Goal: Communication & Community: Ask a question

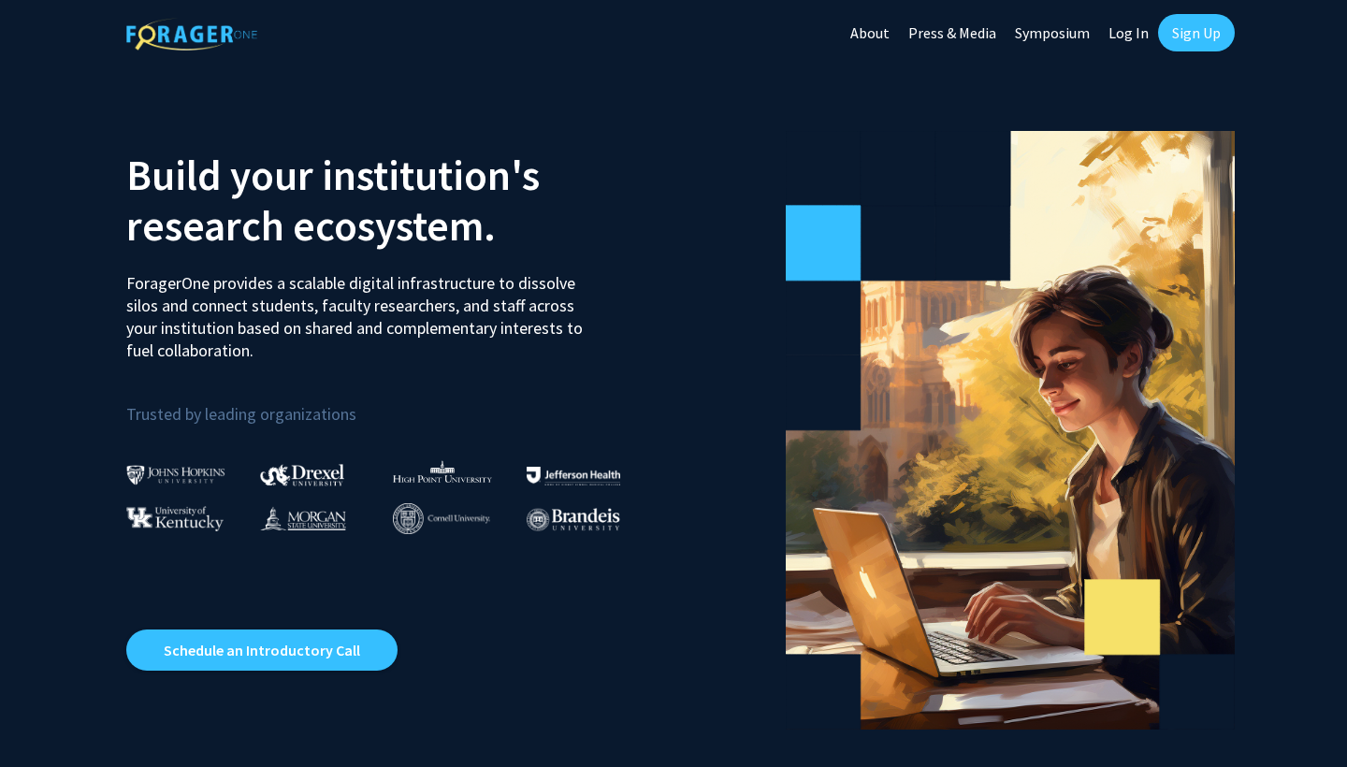
click at [1133, 31] on link "Log In" at bounding box center [1128, 32] width 59 height 65
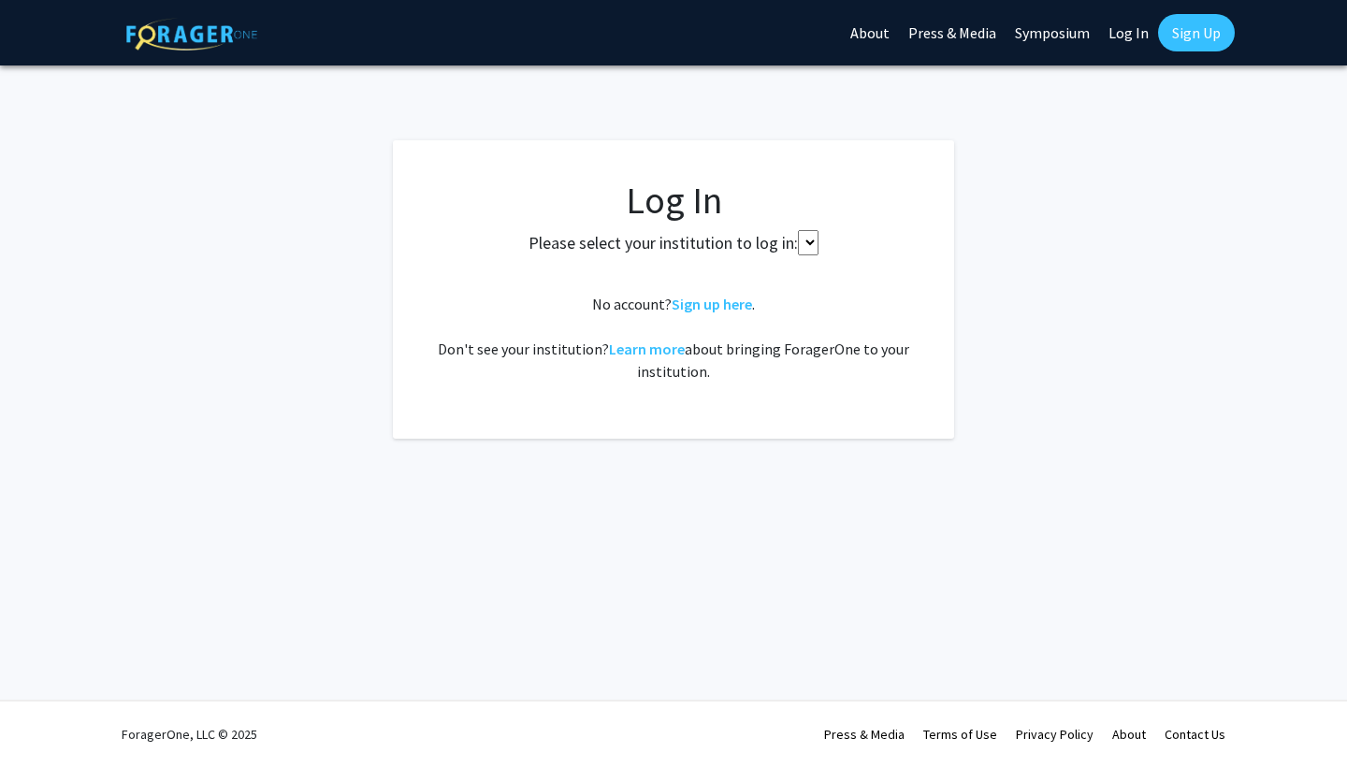
select select
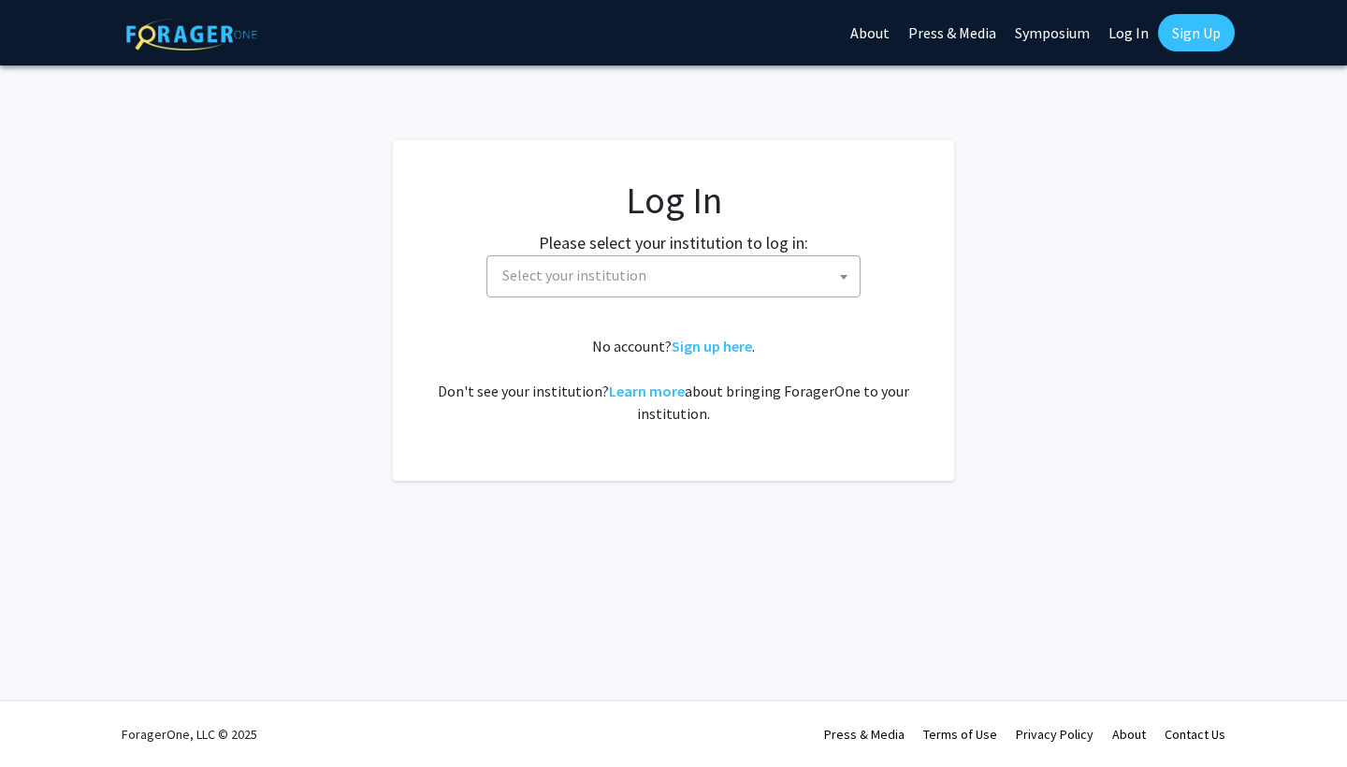
click at [817, 266] on span "Select your institution" at bounding box center [677, 275] width 365 height 38
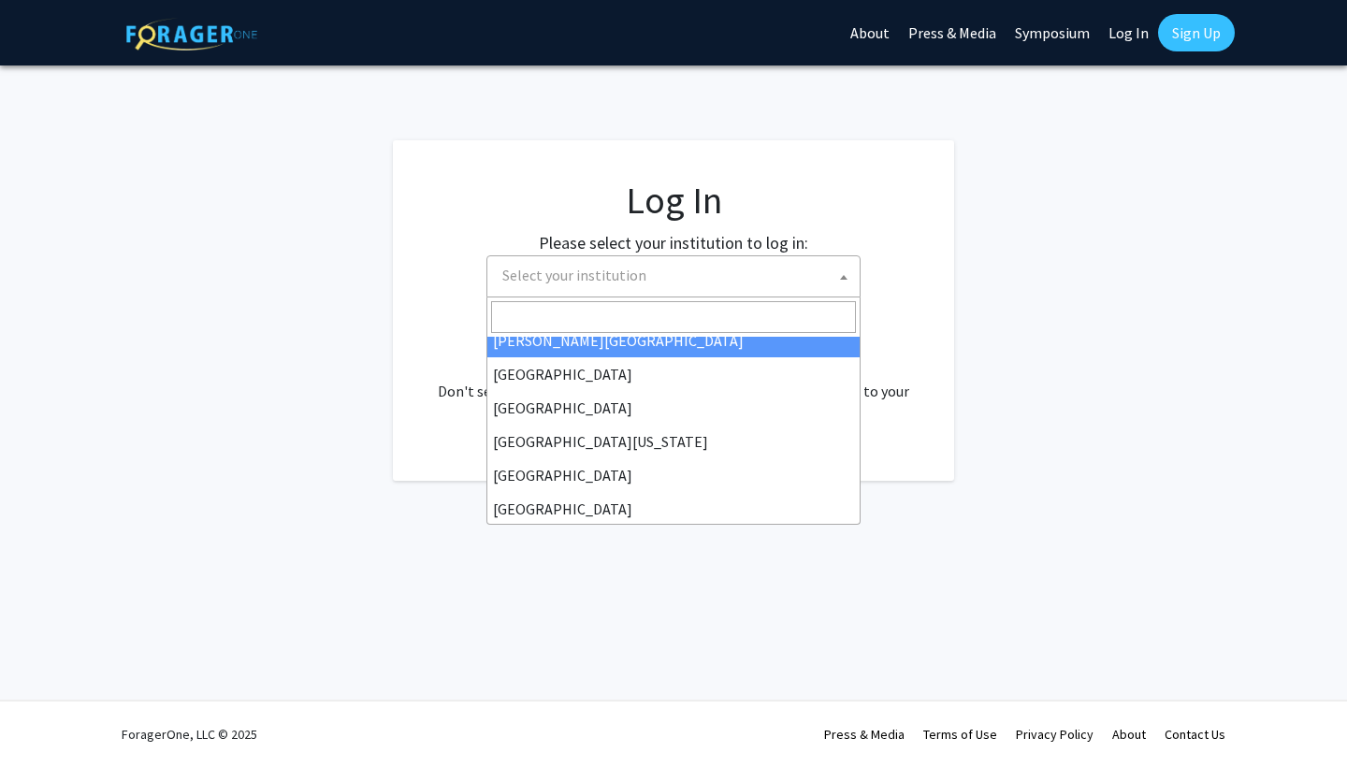
scroll to position [115, 0]
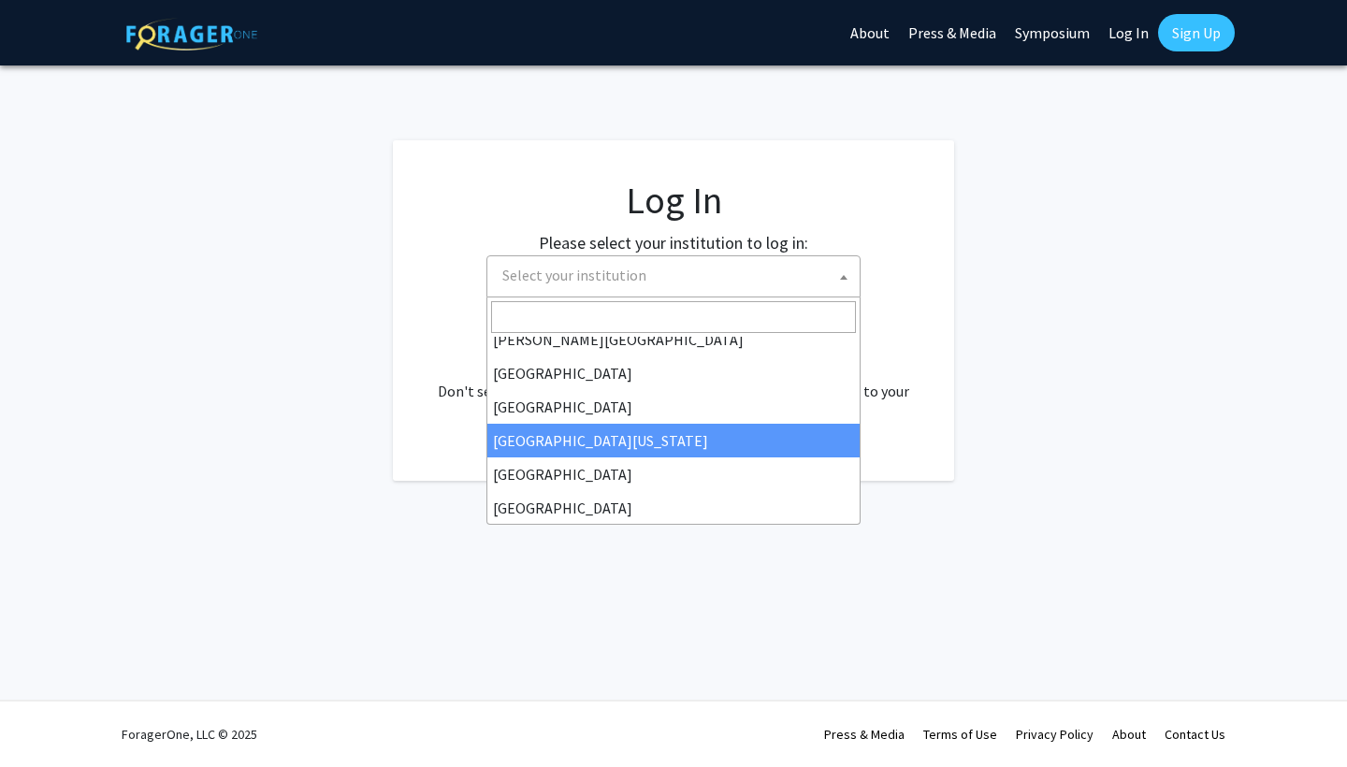
type input ","
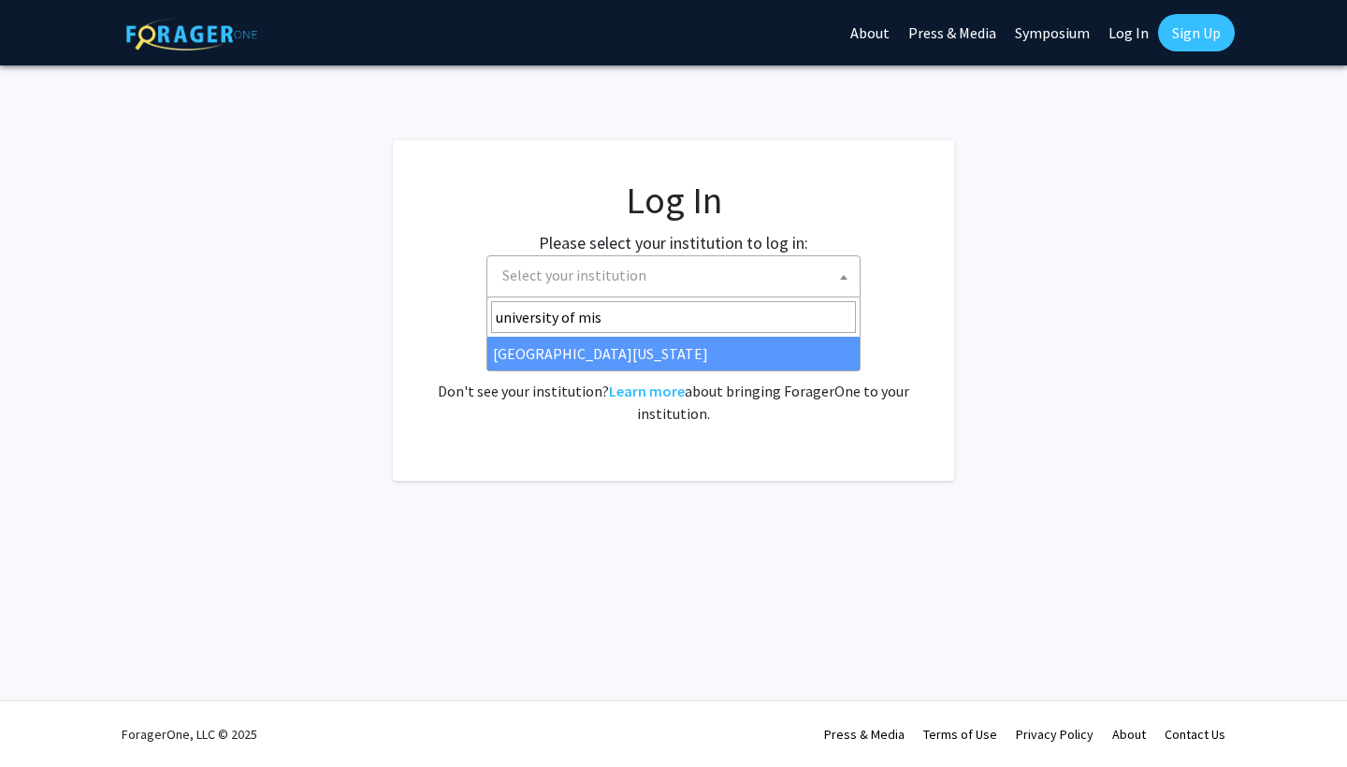
type input "university of mis"
select select "33"
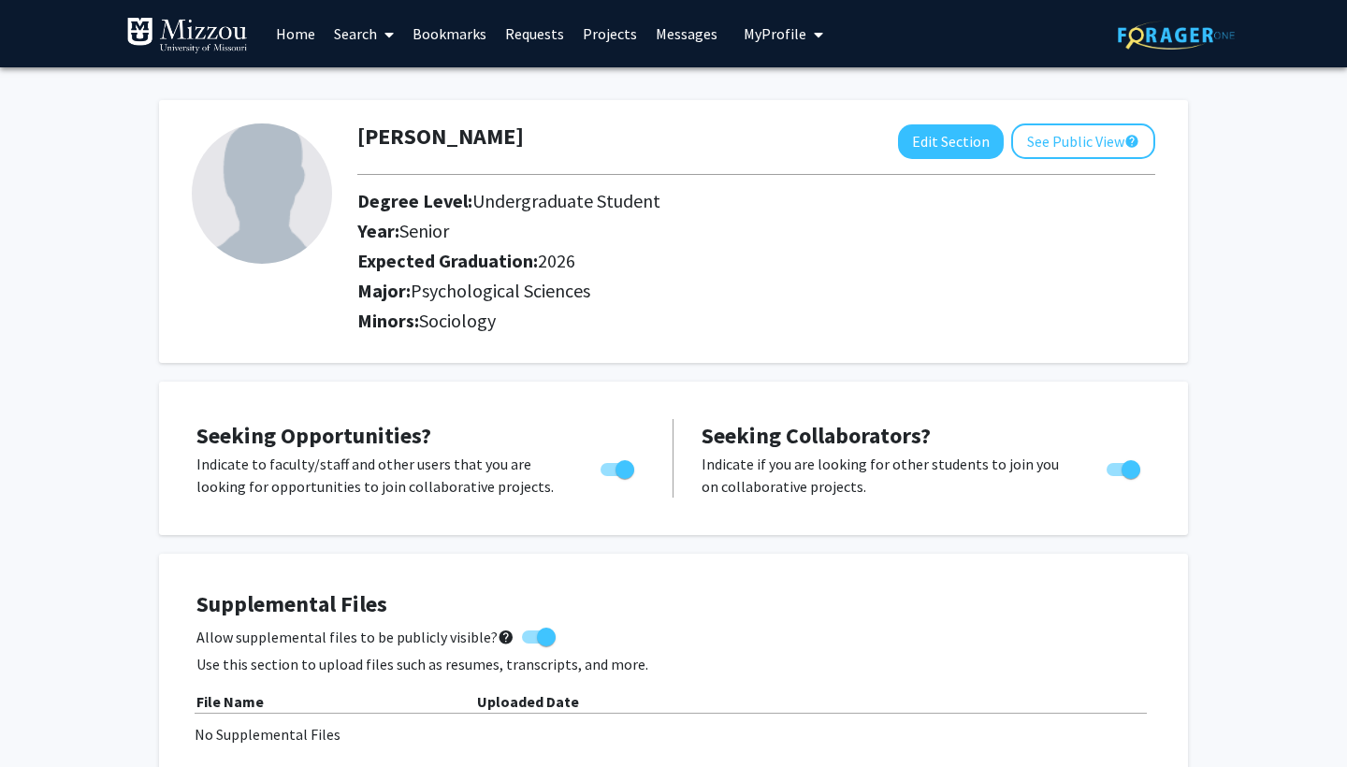
click at [378, 36] on span at bounding box center [385, 34] width 17 height 65
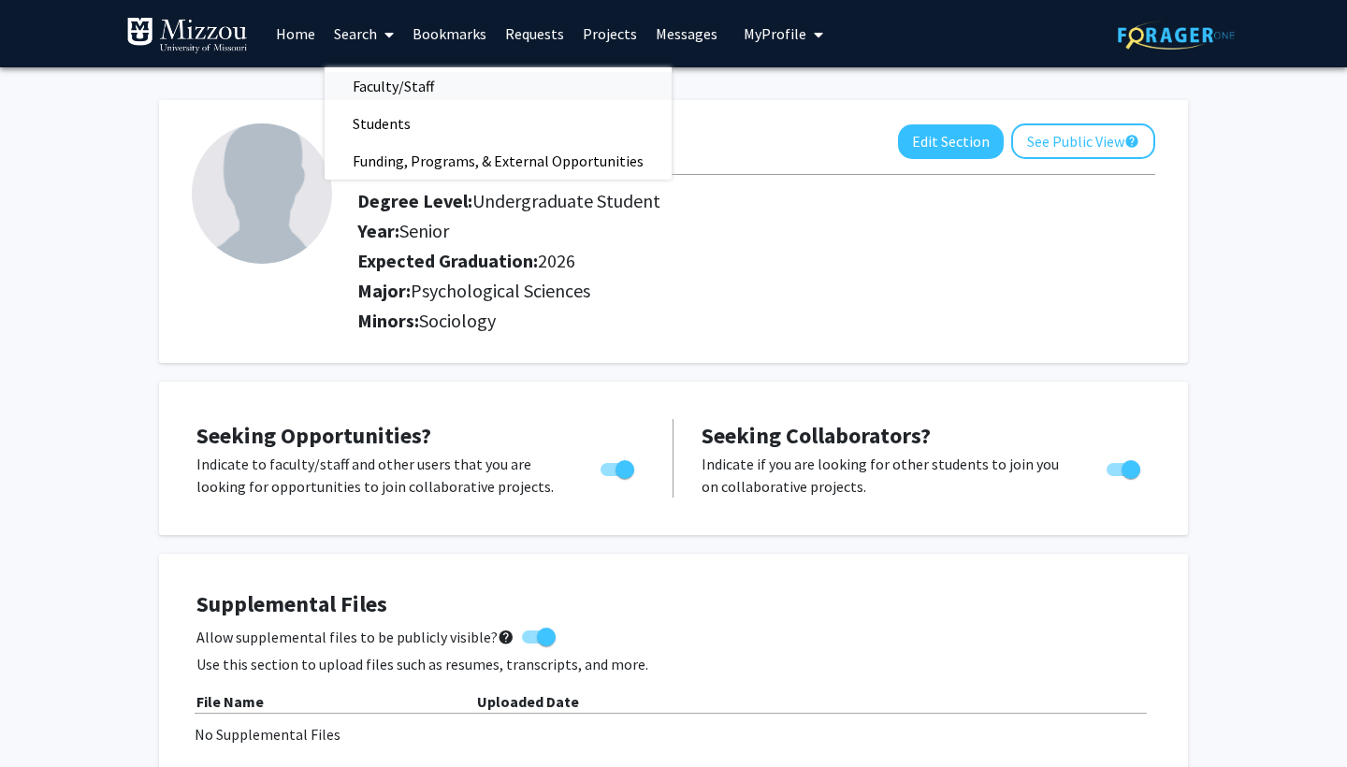
click at [427, 91] on span "Faculty/Staff" at bounding box center [394, 85] width 138 height 37
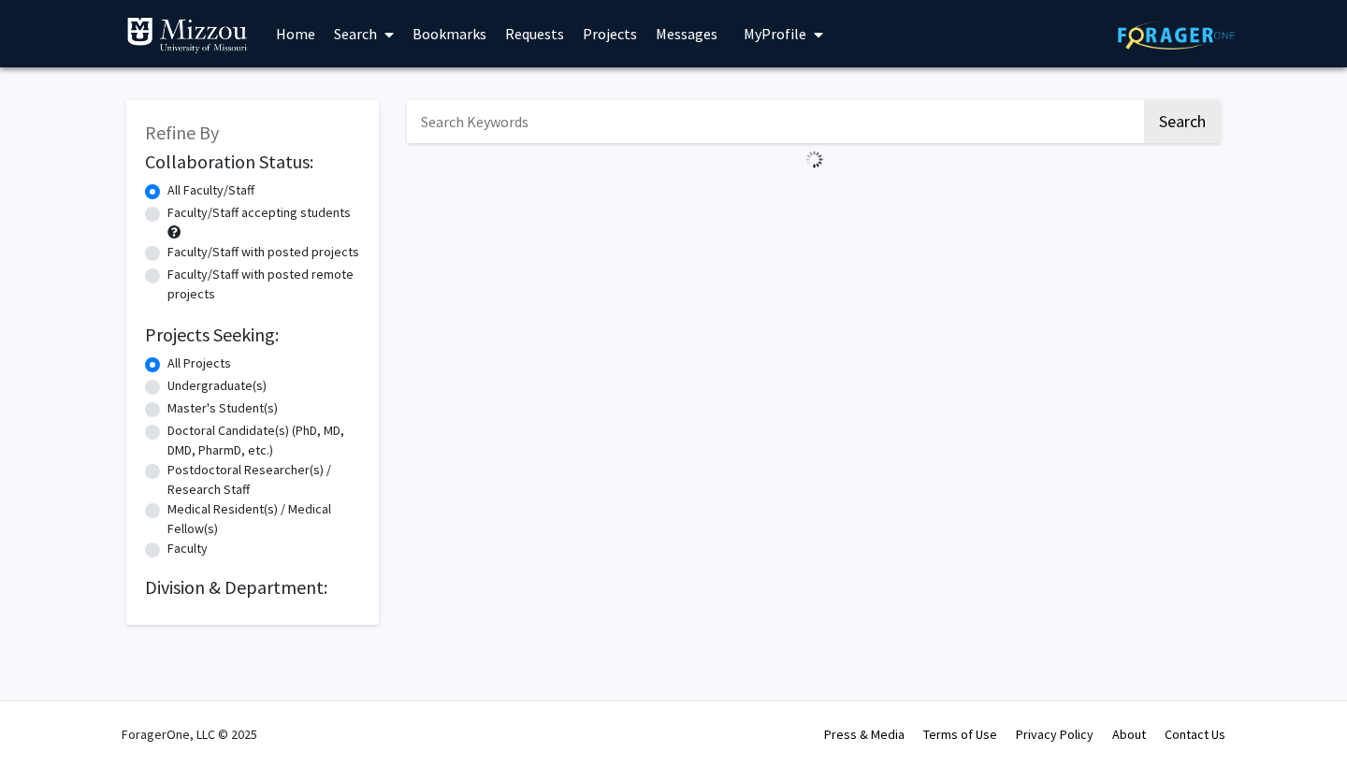
click at [541, 121] on input "Search Keywords" at bounding box center [774, 121] width 734 height 43
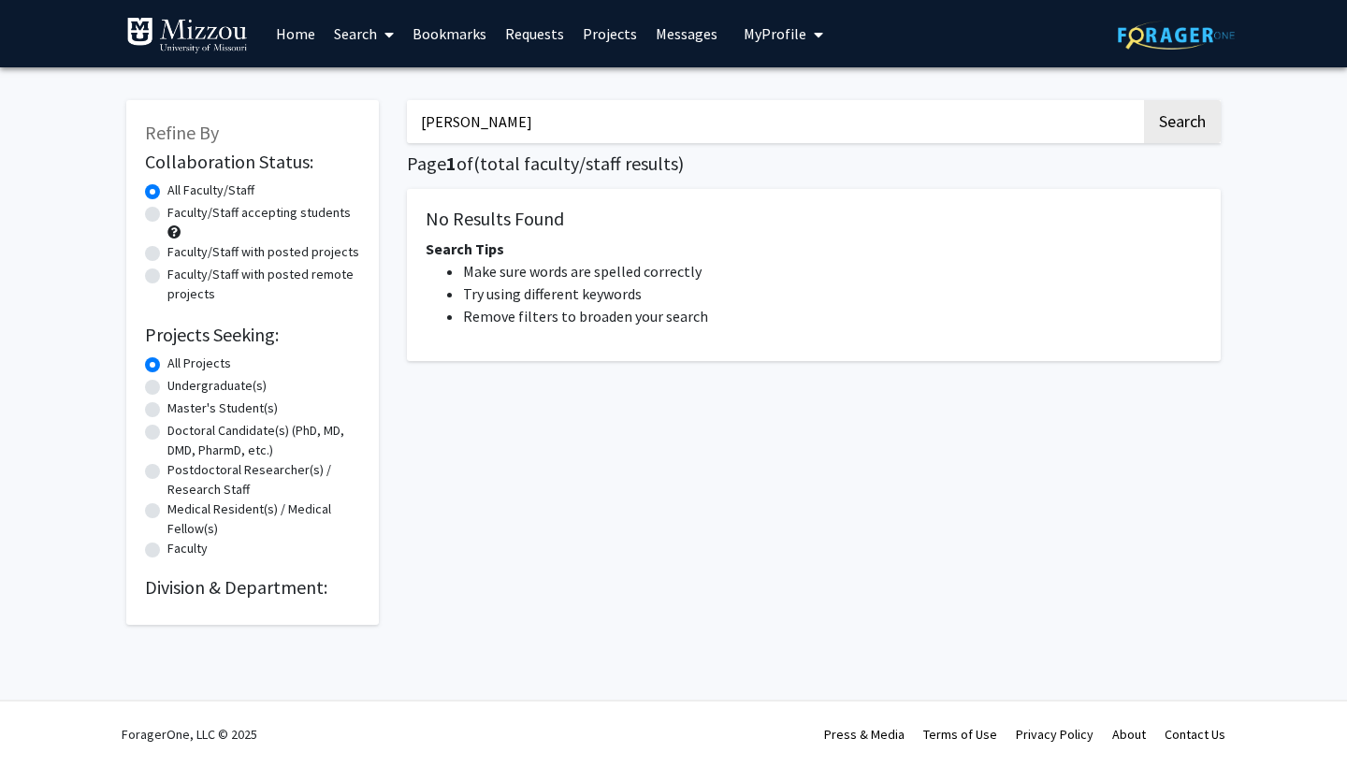
click at [1182, 124] on button "Search" at bounding box center [1182, 121] width 77 height 43
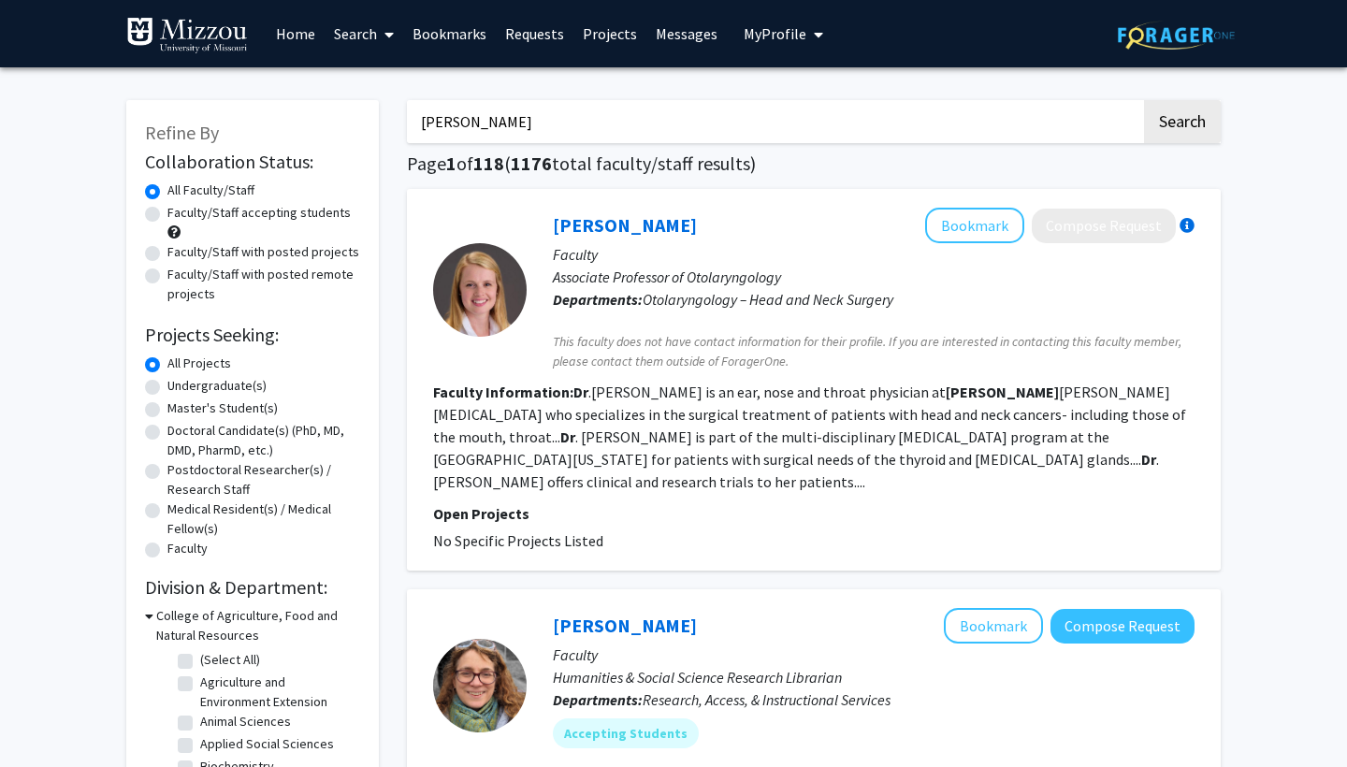
click at [1182, 124] on button "Search" at bounding box center [1182, 121] width 77 height 43
type input "[PERSON_NAME]"
click at [1182, 124] on button "Search" at bounding box center [1182, 121] width 77 height 43
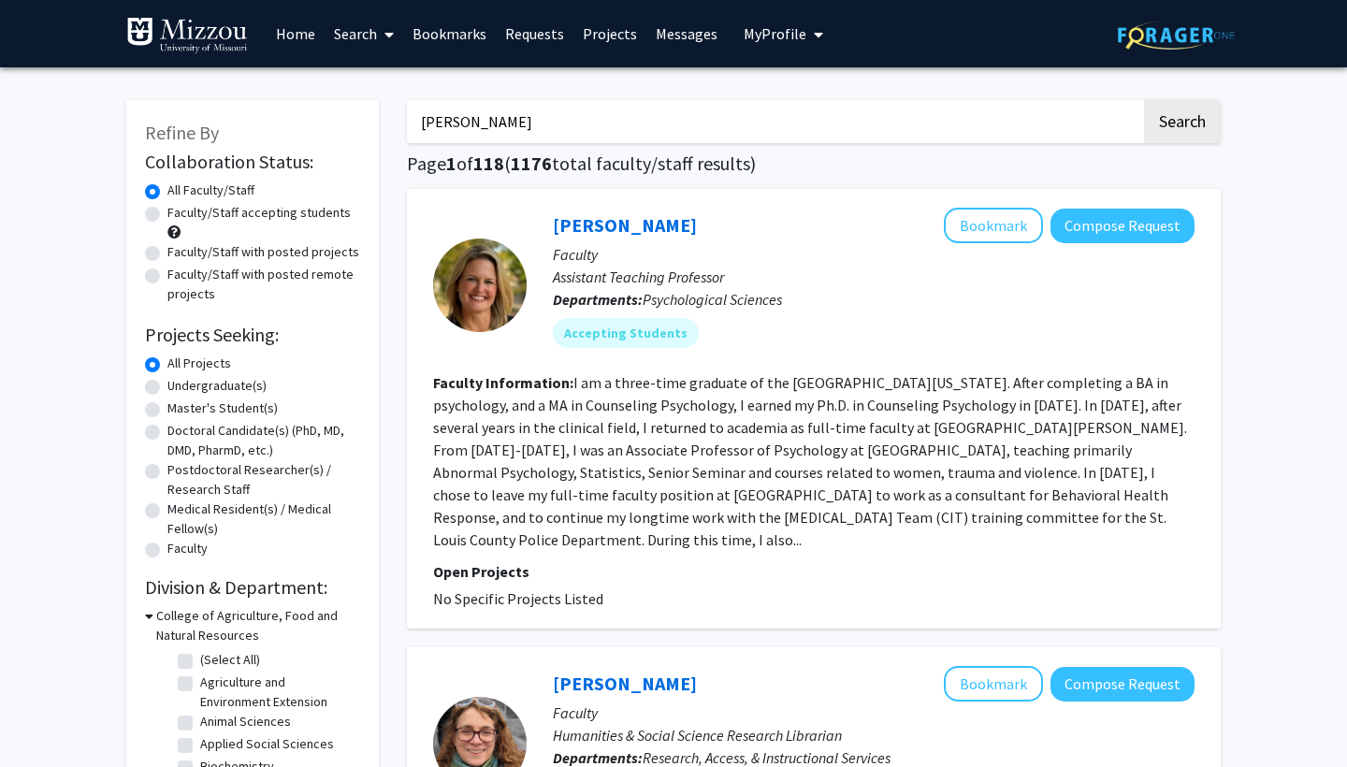
click at [437, 127] on input "[PERSON_NAME]" at bounding box center [774, 121] width 734 height 43
click at [678, 229] on link "[PERSON_NAME]" at bounding box center [625, 224] width 144 height 23
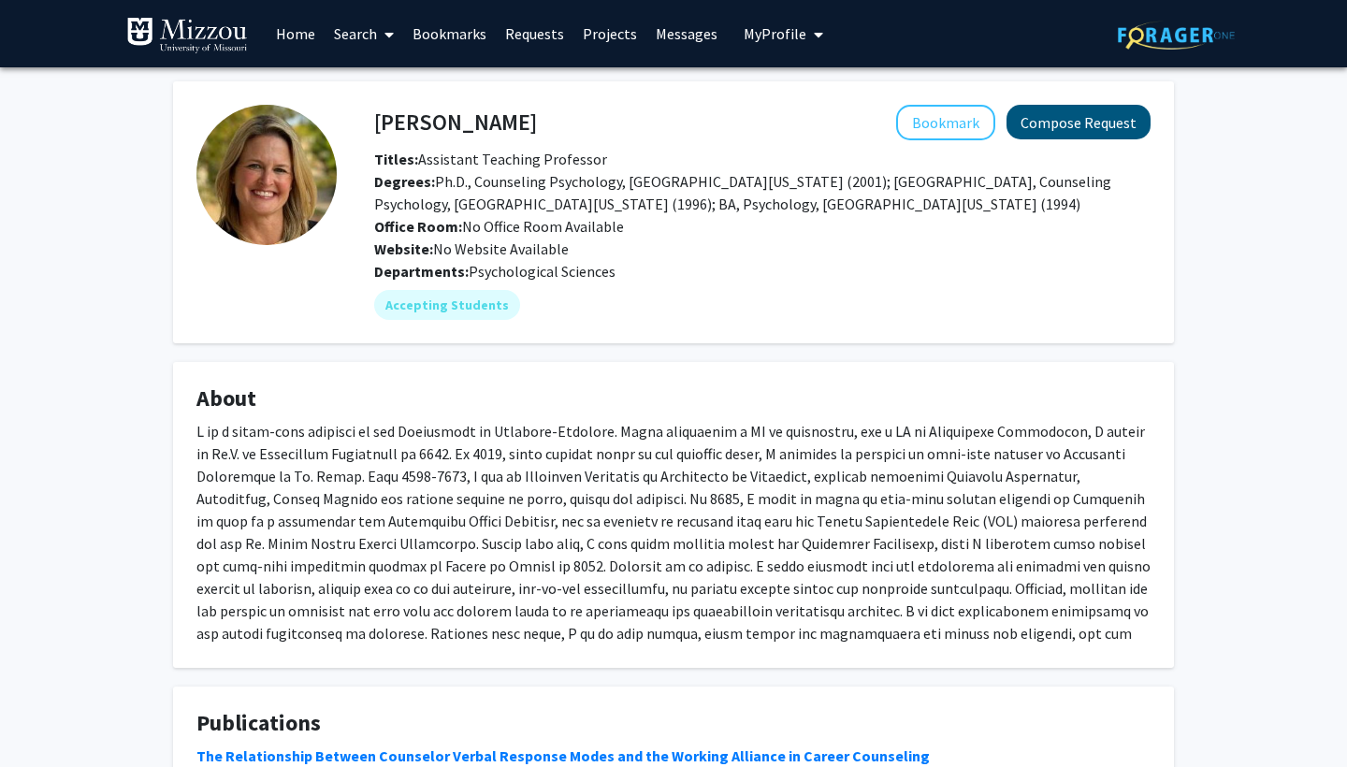
click at [1111, 115] on button "Compose Request" at bounding box center [1079, 122] width 144 height 35
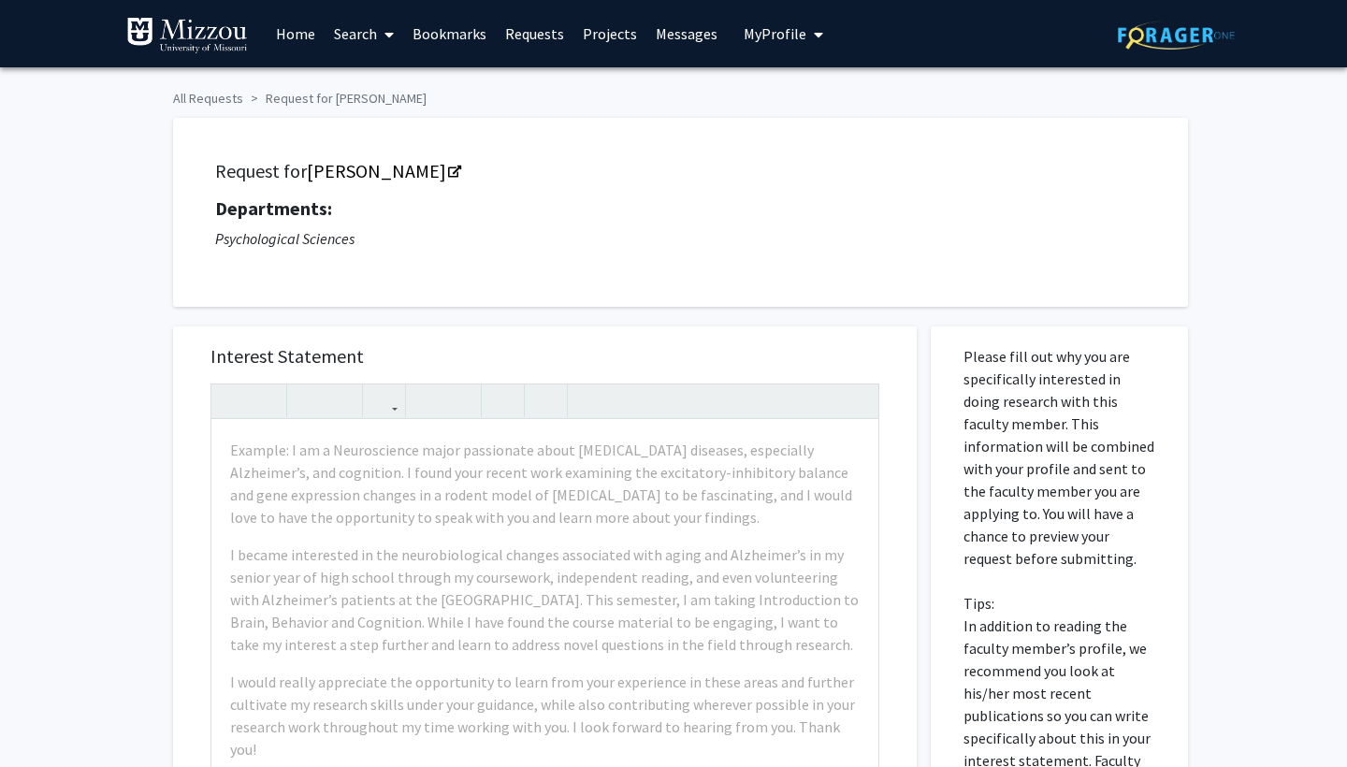
click at [223, 41] on img at bounding box center [187, 35] width 122 height 37
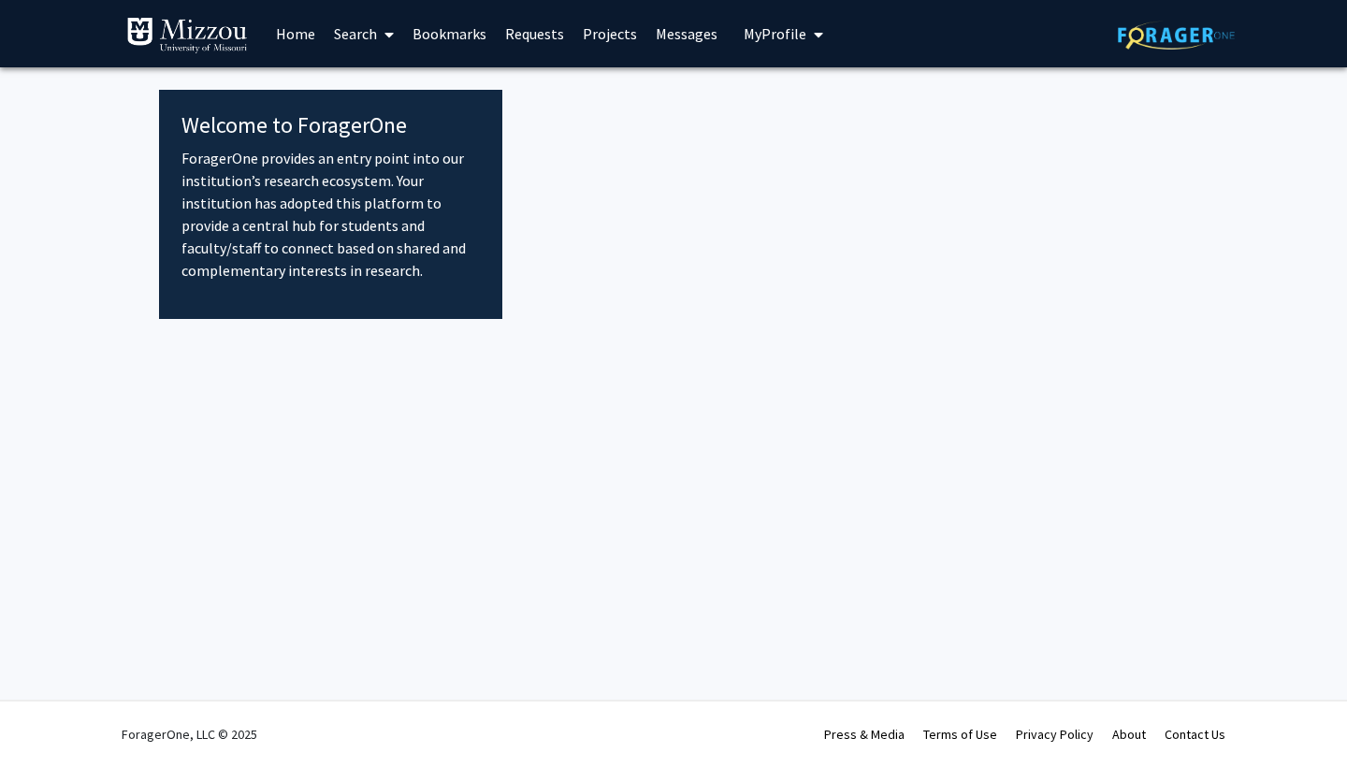
click at [316, 30] on link "Home" at bounding box center [296, 33] width 58 height 65
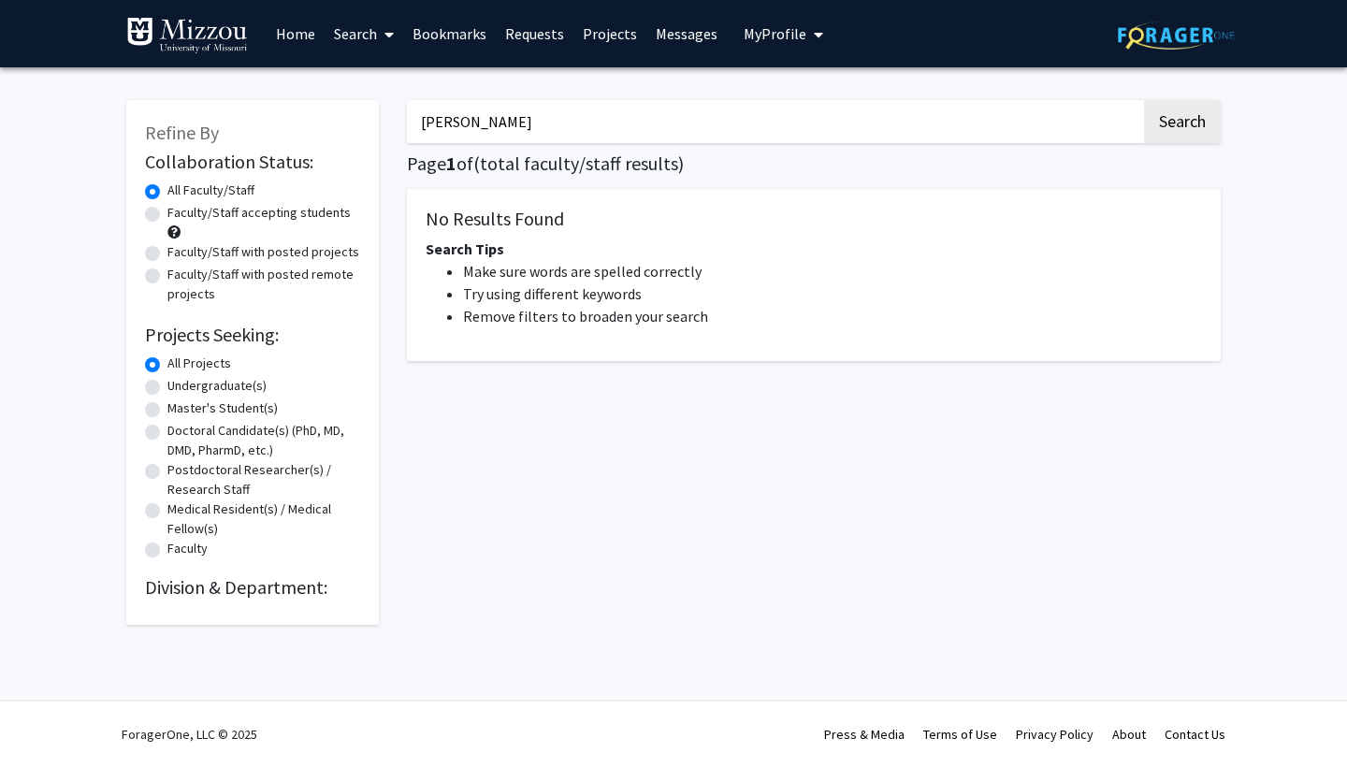
type input "[PERSON_NAME]"
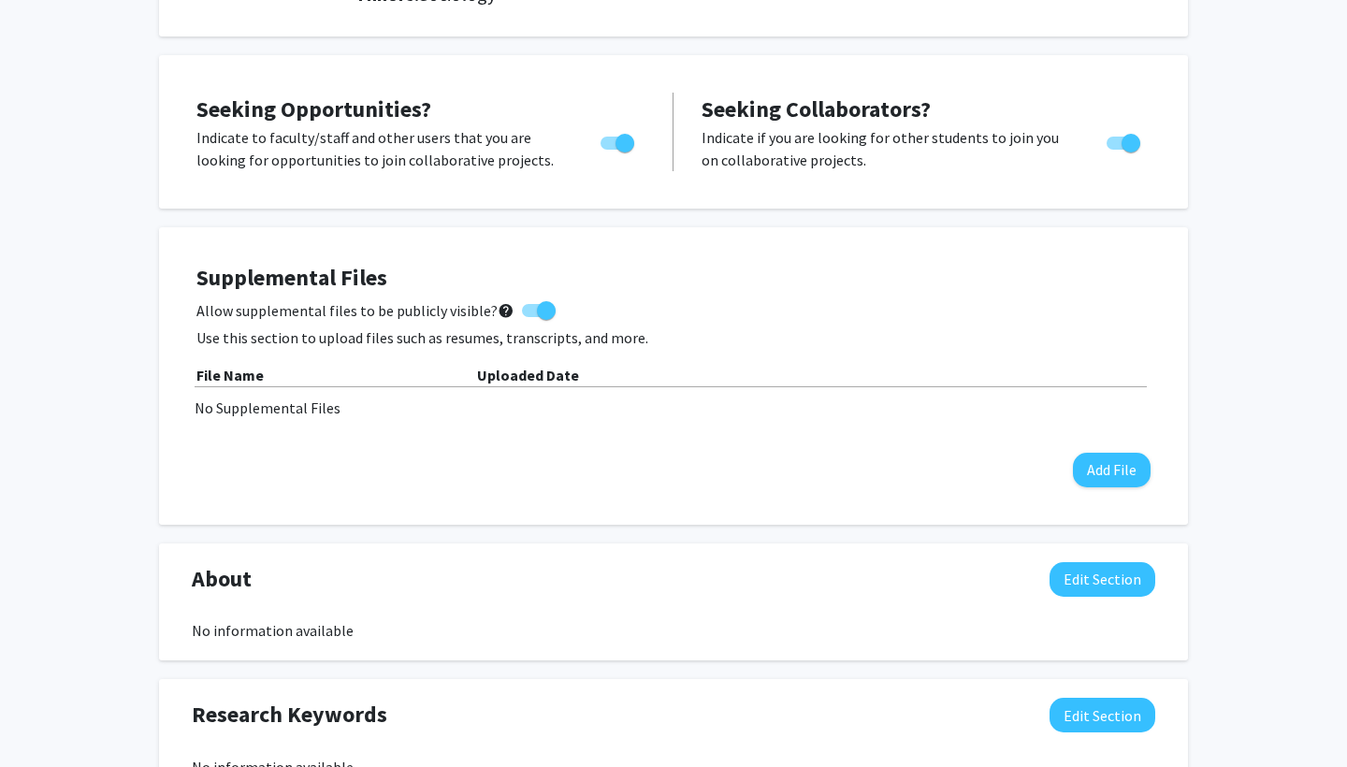
scroll to position [330, 0]
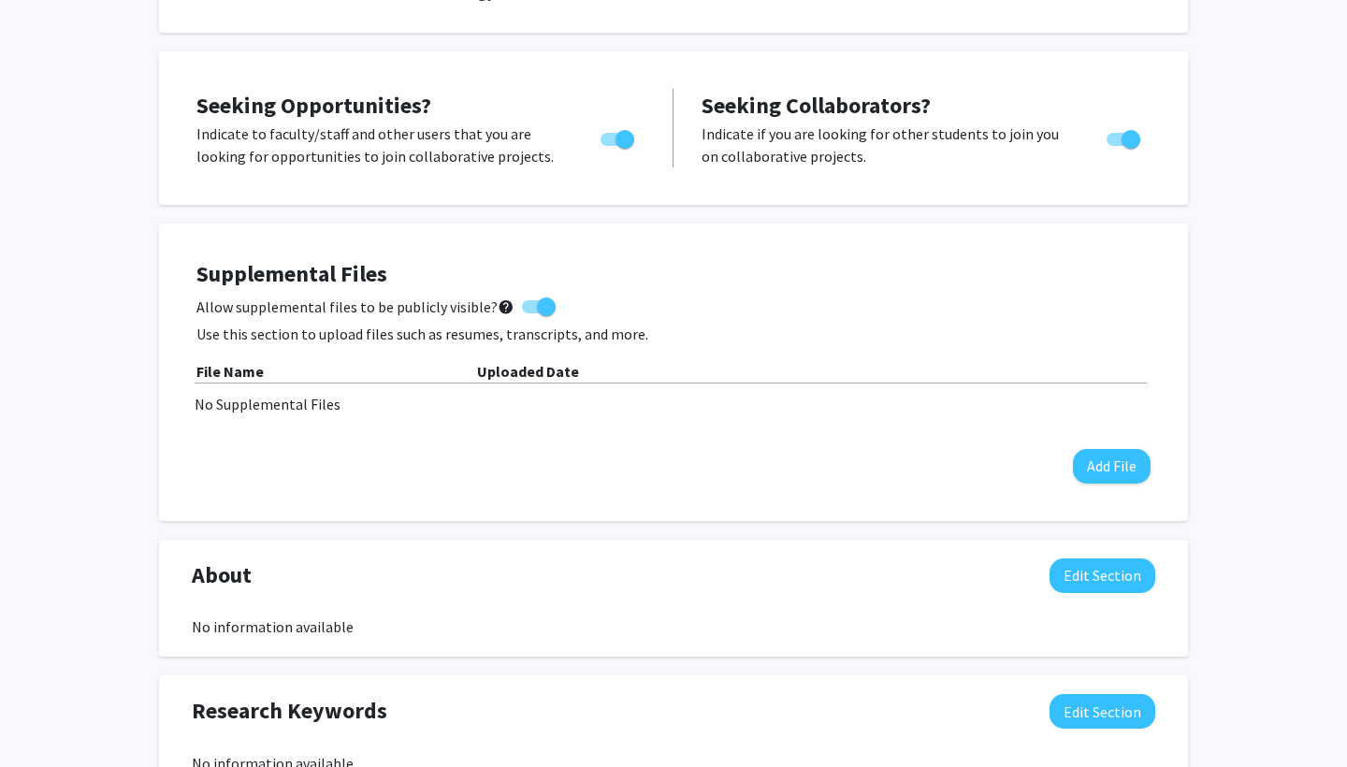
click at [301, 414] on div "No Supplemental Files" at bounding box center [674, 404] width 958 height 22
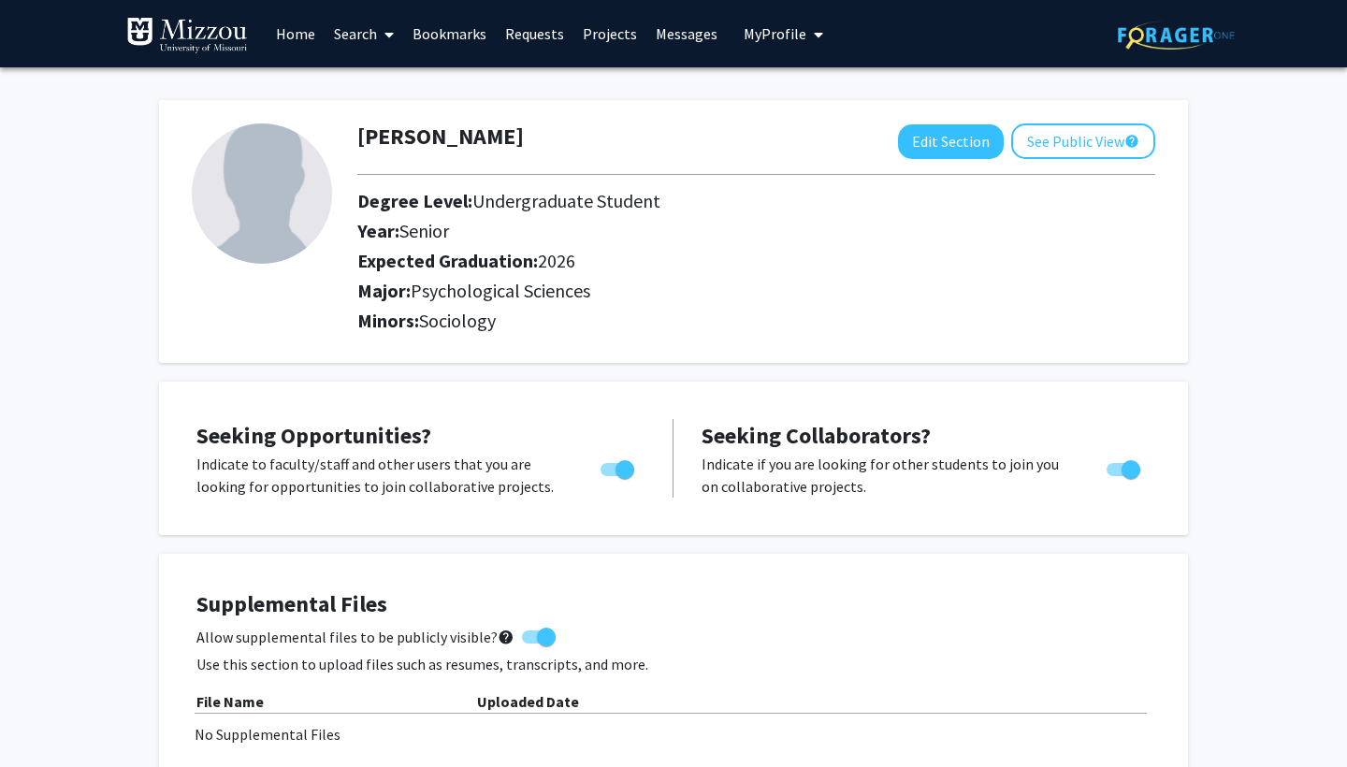
scroll to position [0, 0]
click at [814, 35] on icon "My profile dropdown to access profile and logout" at bounding box center [818, 34] width 9 height 15
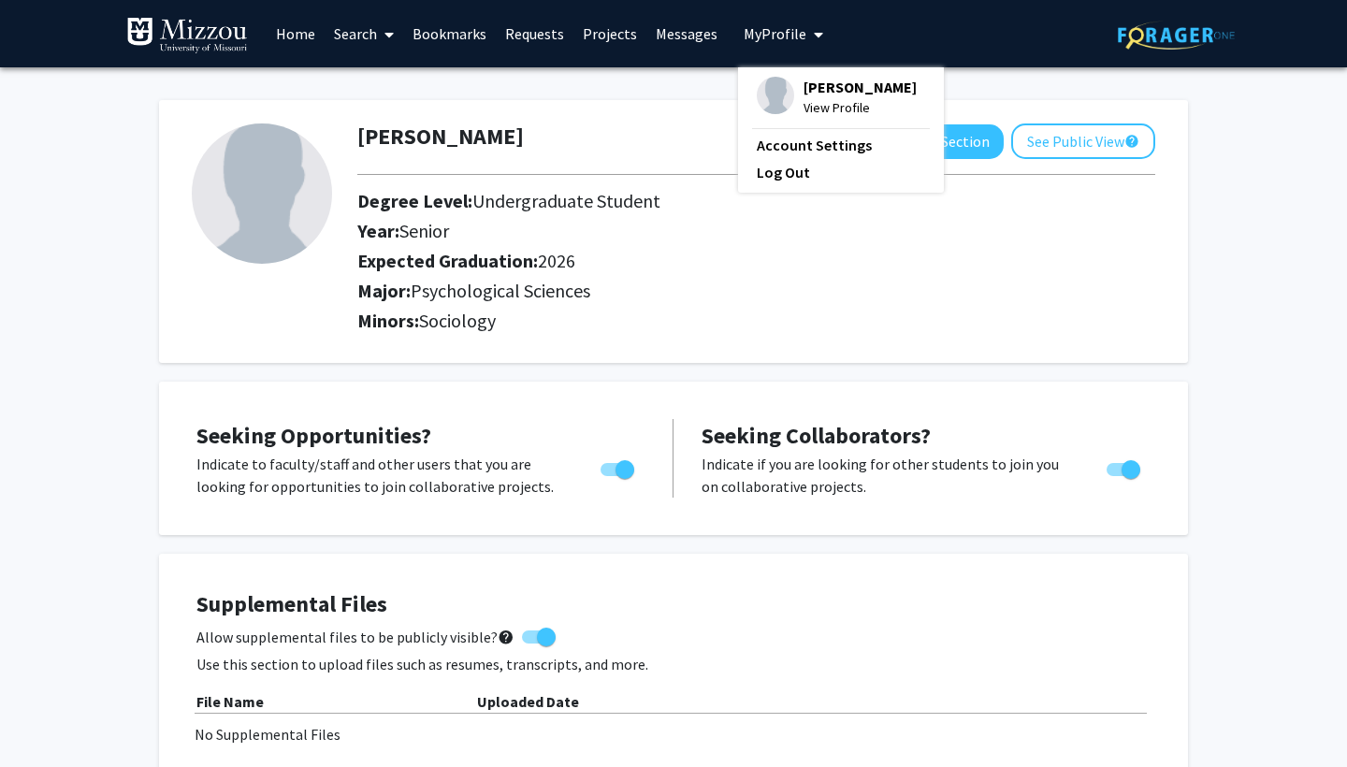
click at [814, 35] on icon "My profile dropdown to access profile and logout" at bounding box center [818, 34] width 9 height 15
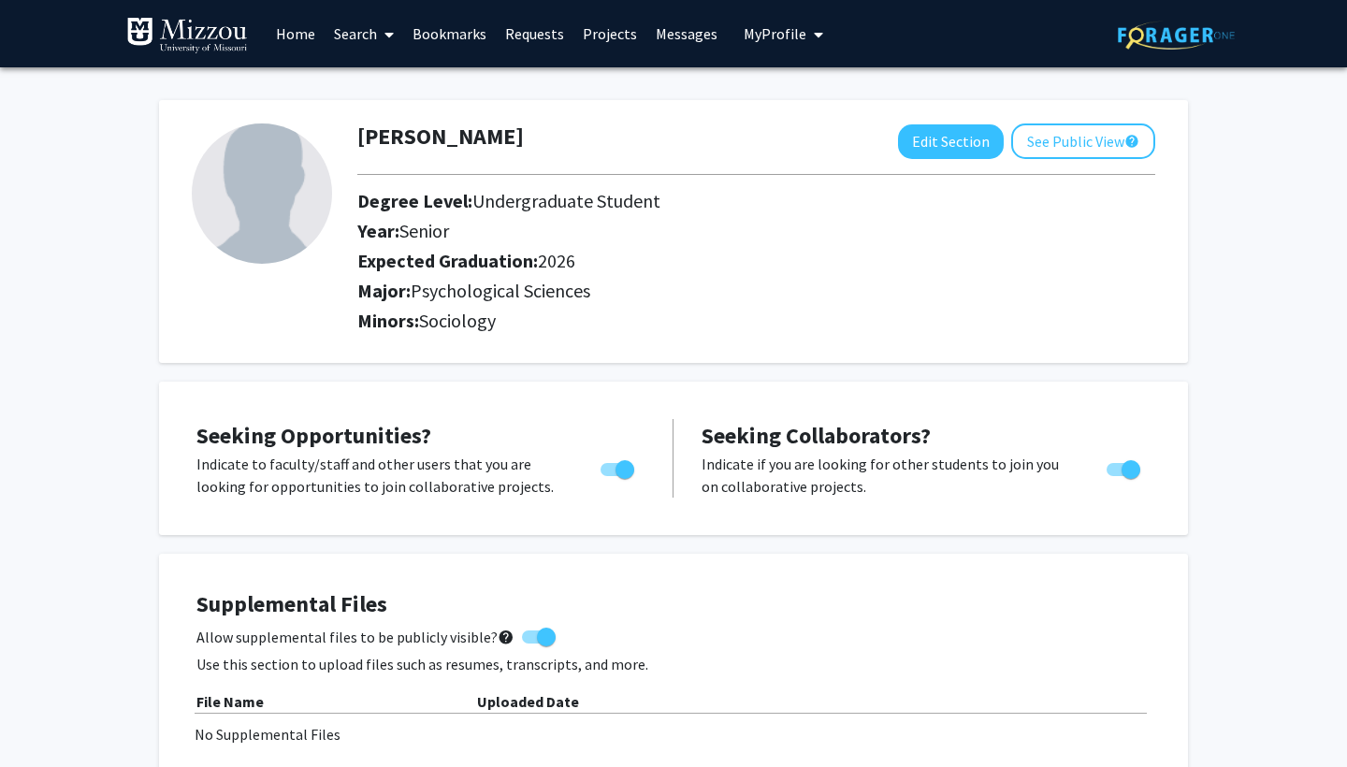
click at [387, 42] on icon at bounding box center [389, 34] width 9 height 15
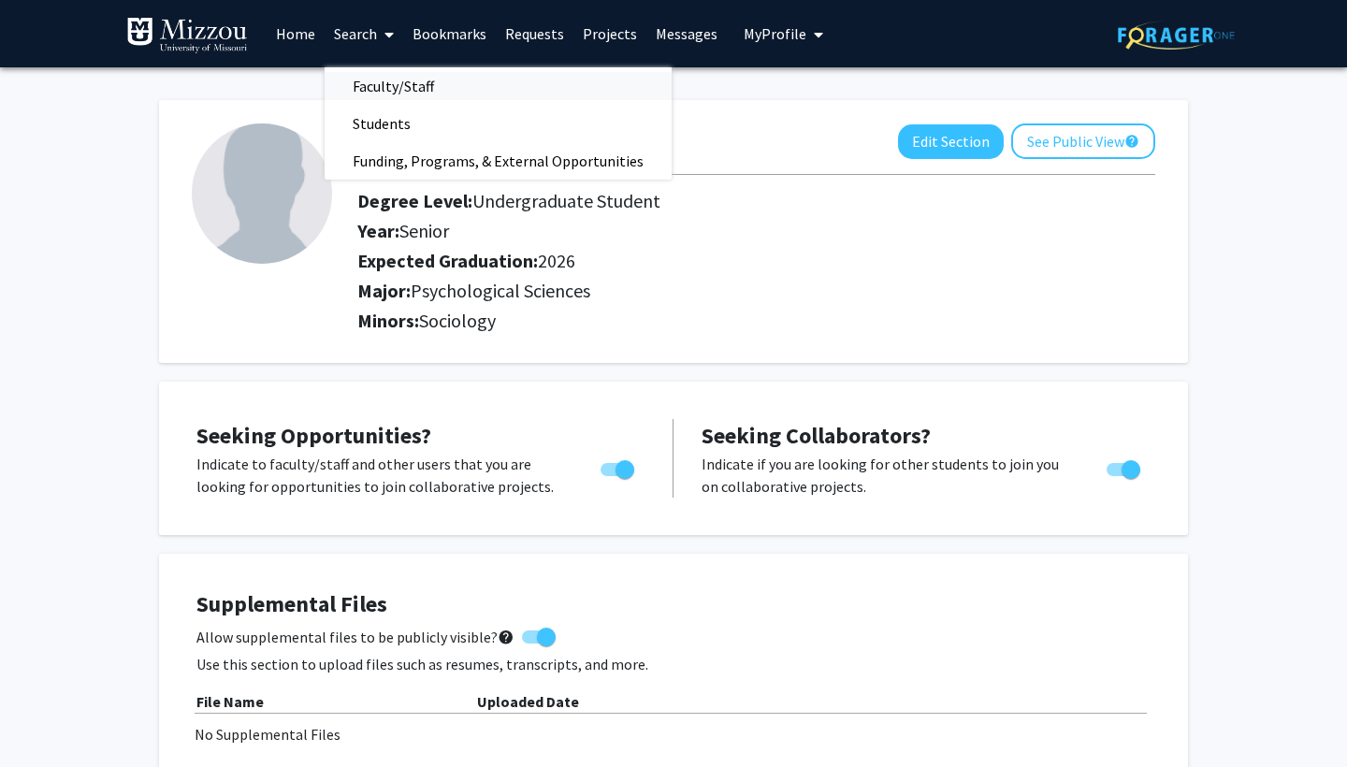
click at [408, 93] on span "Faculty/Staff" at bounding box center [394, 85] width 138 height 37
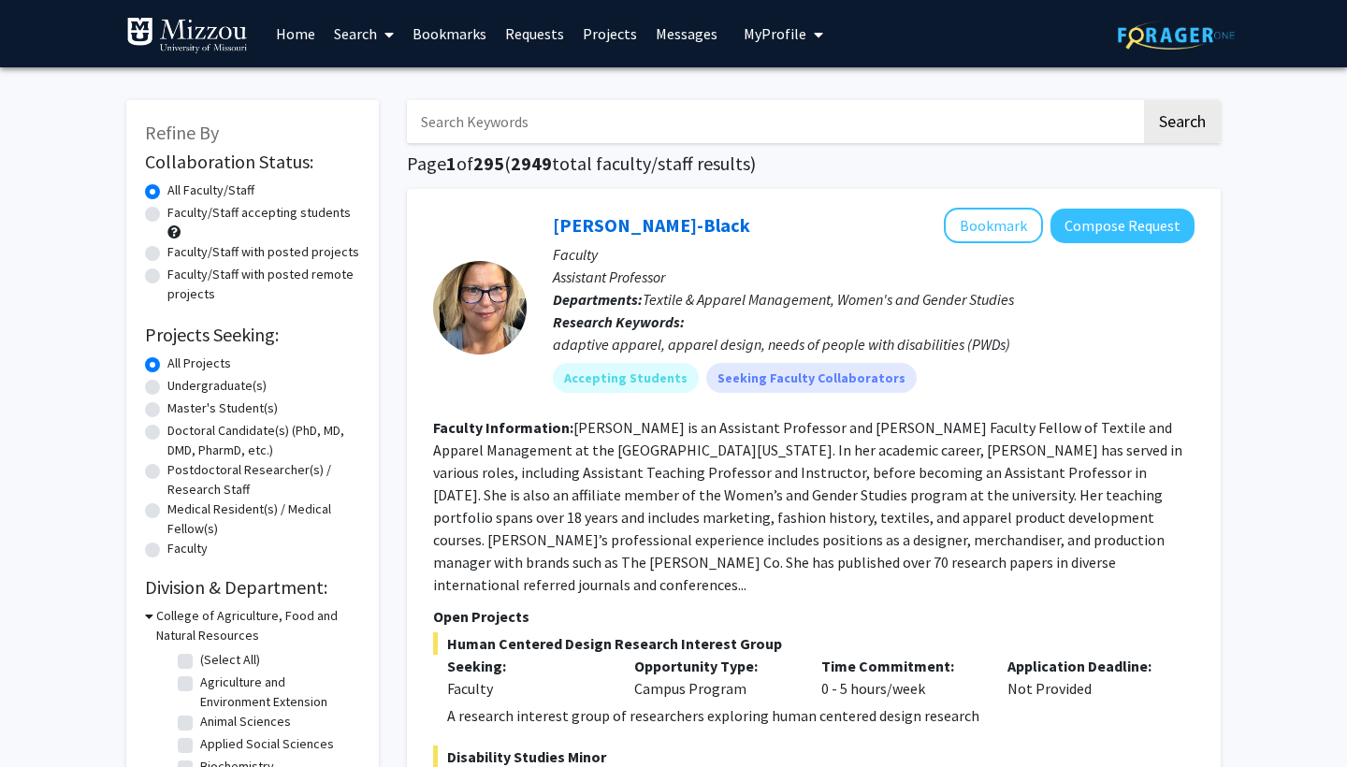
click at [639, 118] on input "Search Keywords" at bounding box center [774, 121] width 734 height 43
paste input "[PERSON_NAME]"
click at [1182, 124] on button "Search" at bounding box center [1182, 121] width 77 height 43
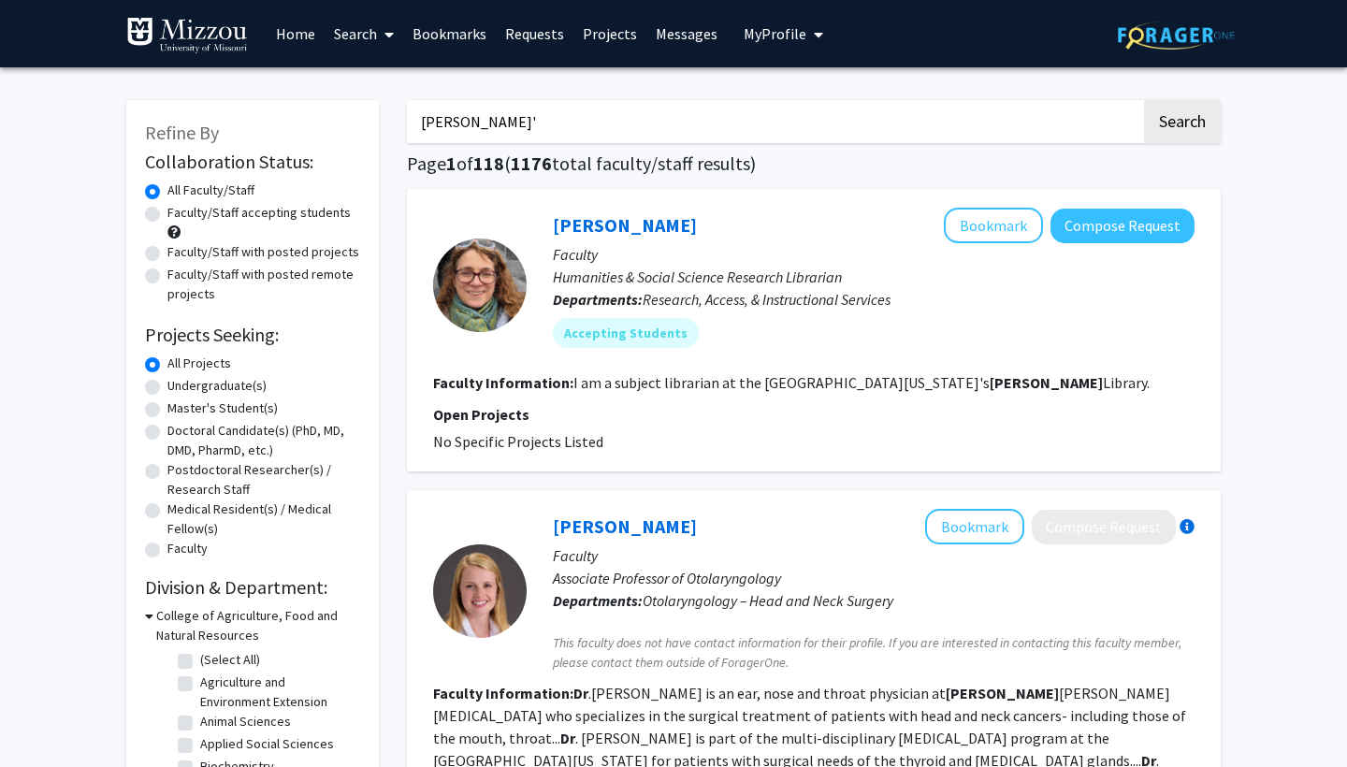
click at [1182, 124] on button "Search" at bounding box center [1182, 121] width 77 height 43
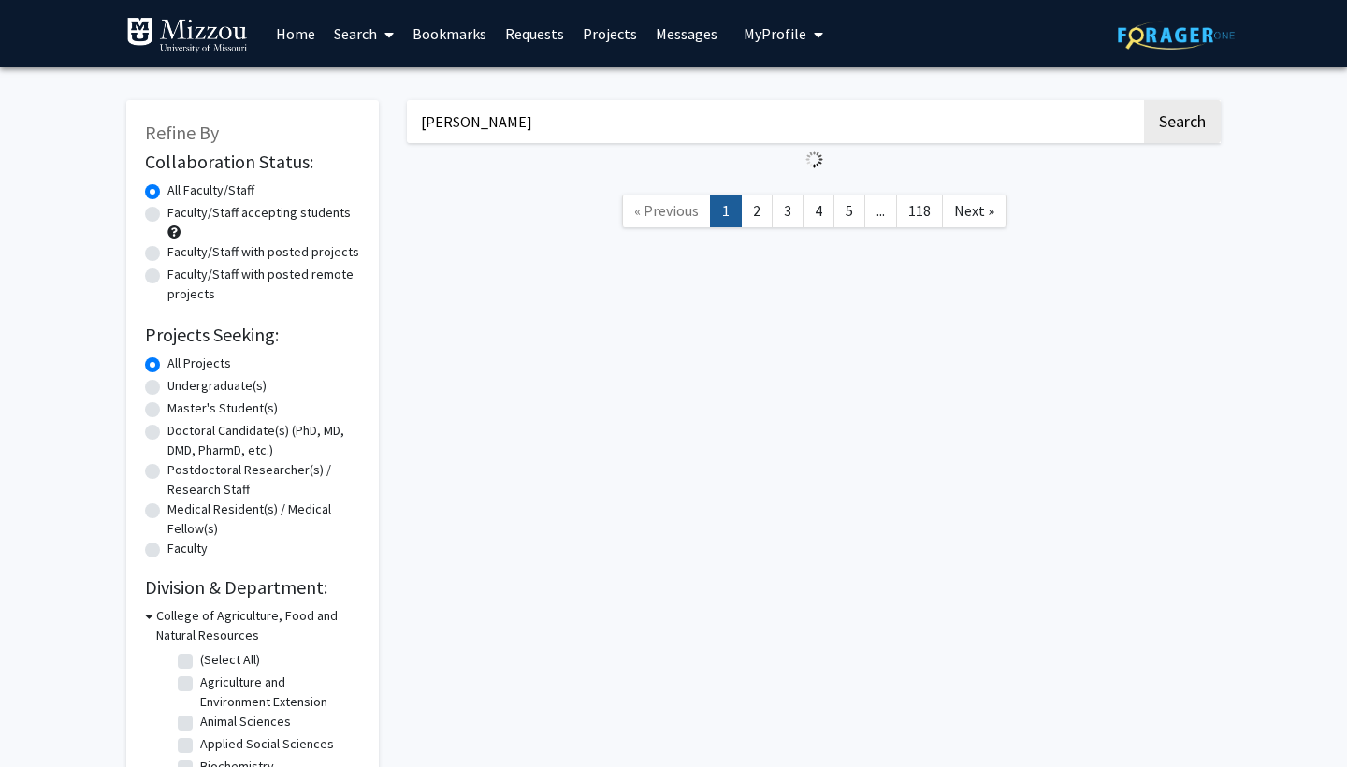
type input "[PERSON_NAME]"
click at [1182, 124] on button "Search" at bounding box center [1182, 121] width 77 height 43
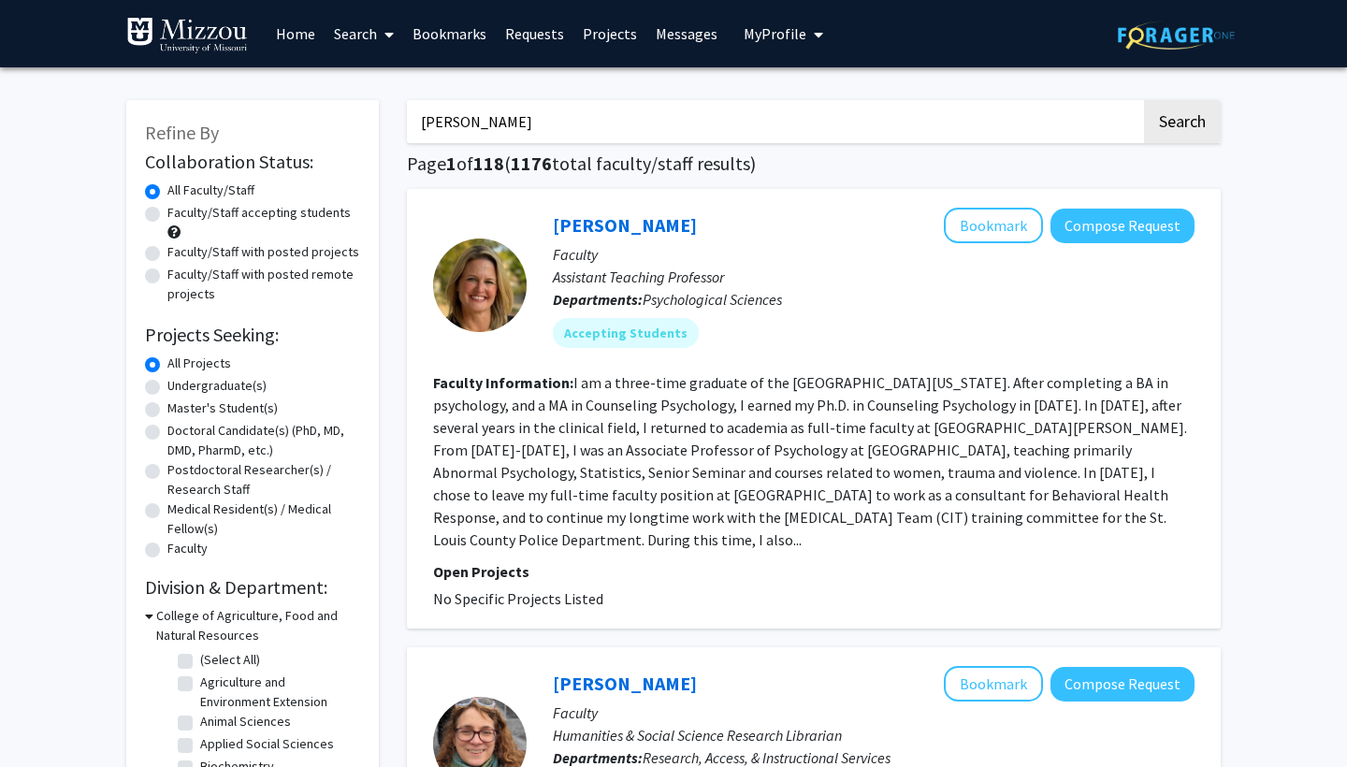
click at [1182, 124] on button "Search" at bounding box center [1182, 121] width 77 height 43
click at [687, 135] on input "[PERSON_NAME]" at bounding box center [774, 121] width 734 height 43
click at [1182, 124] on button "Search" at bounding box center [1182, 121] width 77 height 43
click at [465, 125] on input "[PERSON_NAME]" at bounding box center [774, 121] width 734 height 43
click at [1182, 124] on button "Search" at bounding box center [1182, 121] width 77 height 43
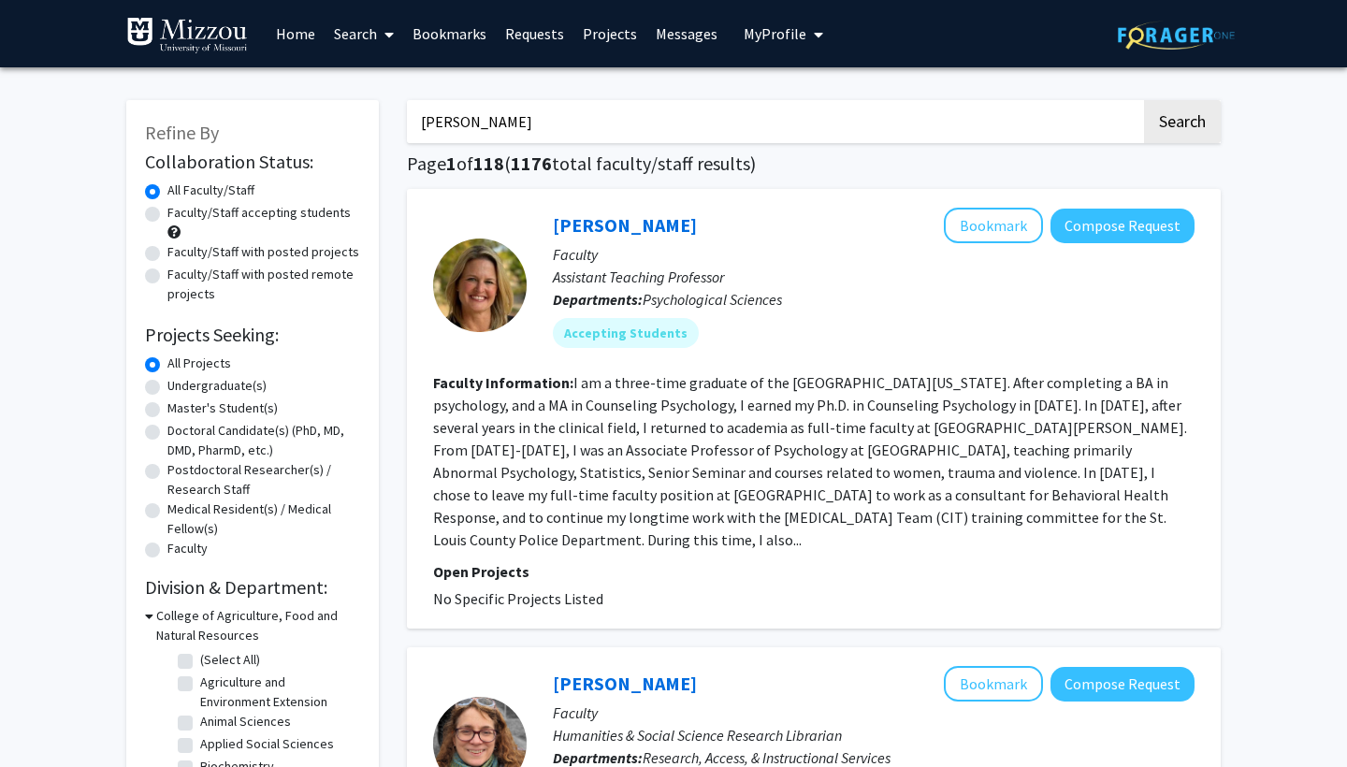
click at [443, 121] on input "[PERSON_NAME]" at bounding box center [774, 121] width 734 height 43
click at [1182, 124] on button "Search" at bounding box center [1182, 121] width 77 height 43
click at [1121, 225] on button "Compose Request" at bounding box center [1123, 226] width 144 height 35
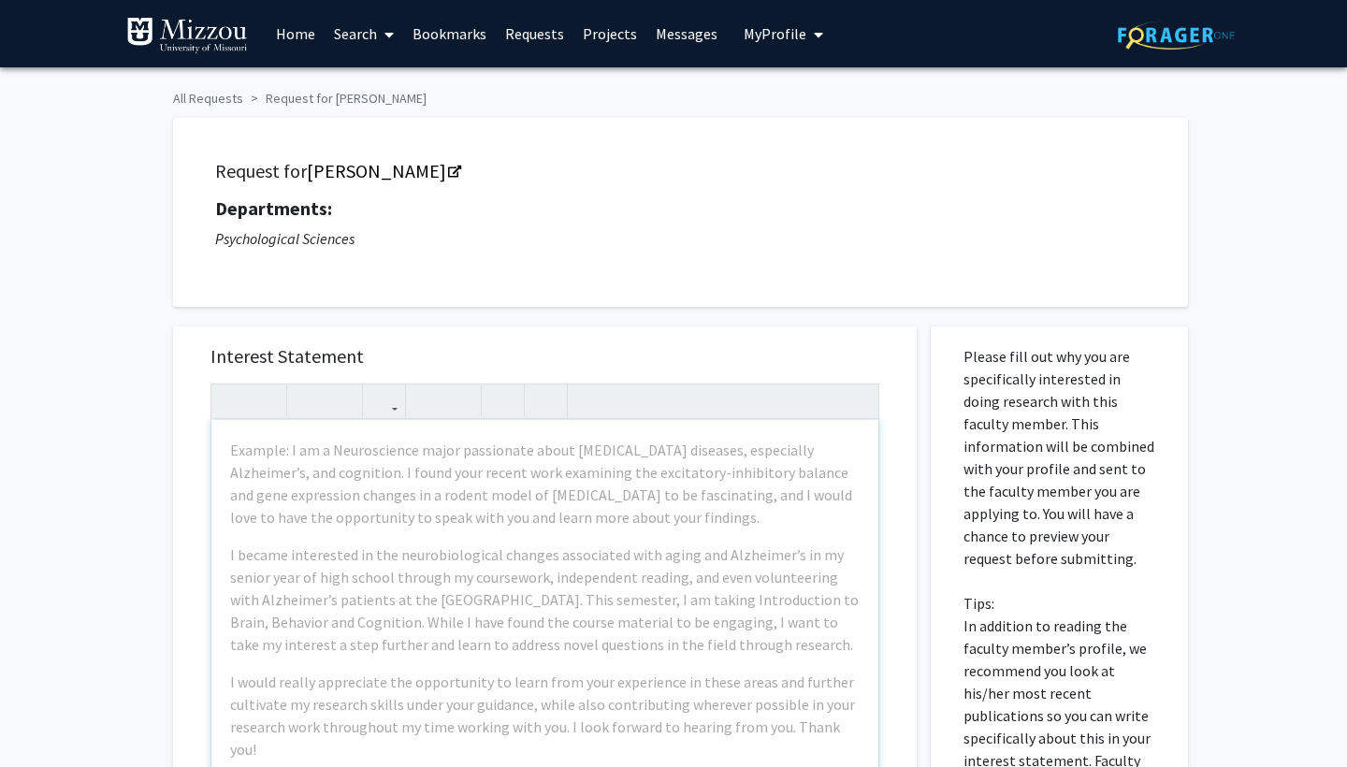
click at [759, 292] on div "Request for [PERSON_NAME] Departments: Psychological Sciences" at bounding box center [680, 212] width 1015 height 189
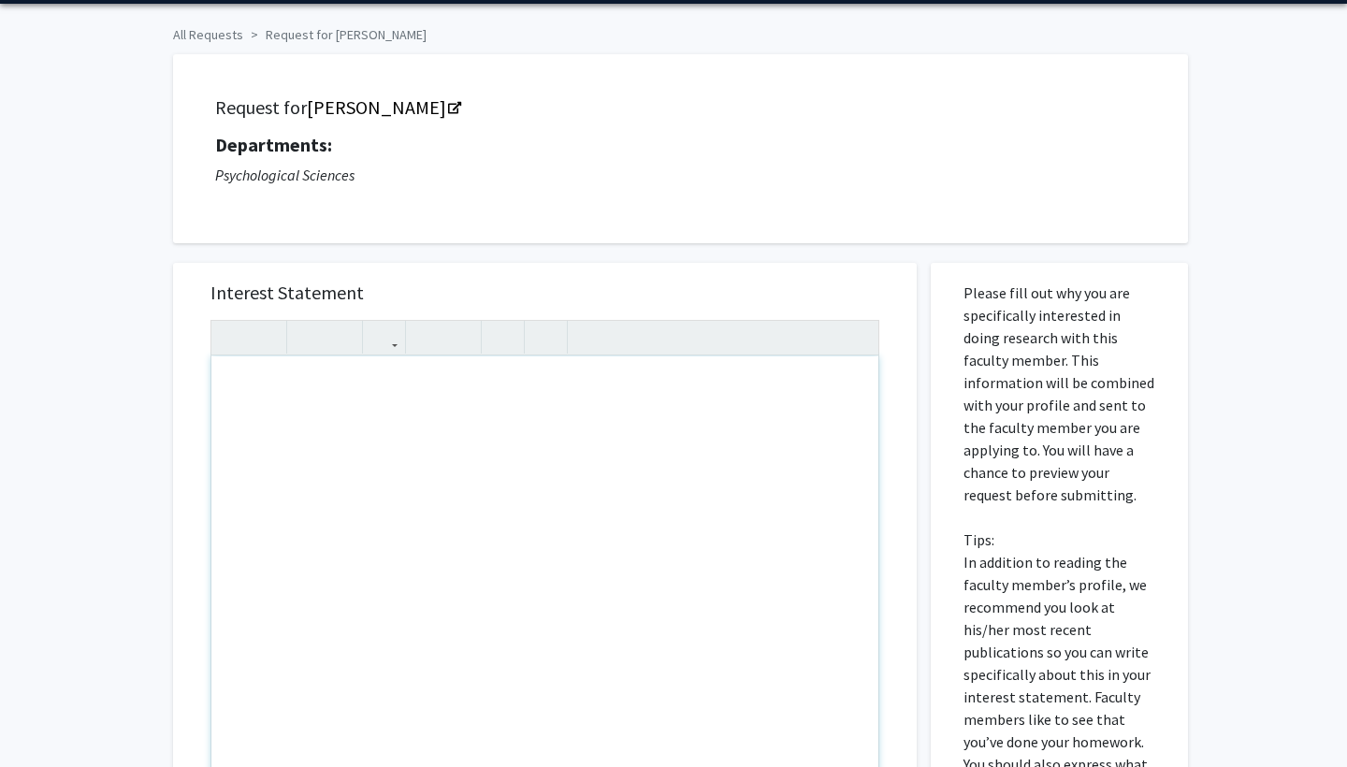
scroll to position [65, 0]
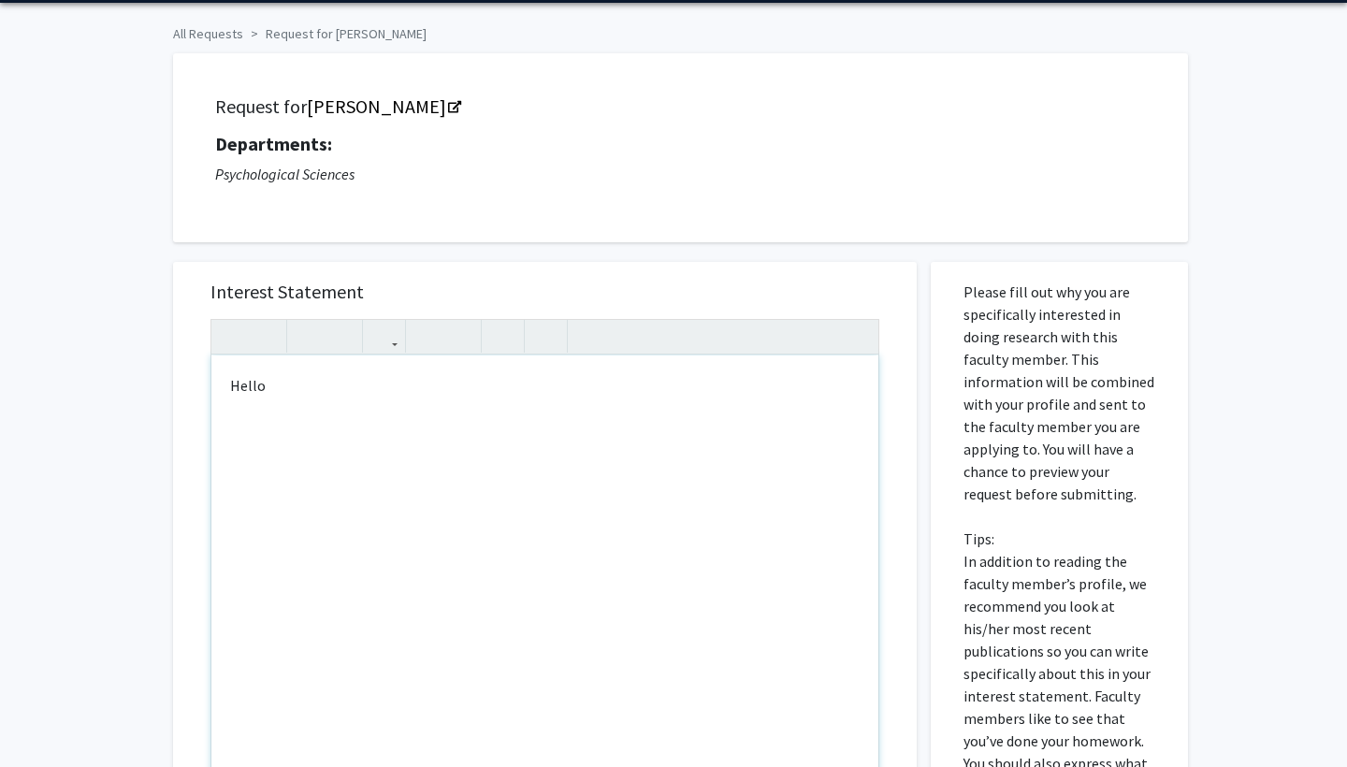
type textarea "Hello&nbsp;"
drag, startPoint x: 468, startPoint y: 394, endPoint x: 129, endPoint y: 392, distance: 338.7
click at [129, 392] on div "All Requests Request for [PERSON_NAME] Request for [PERSON_NAME] Departments: P…" at bounding box center [673, 567] width 1347 height 1128
type textarea "<p>Hello [PERSON_NAME],</p><p>My name is [PERSON_NAME], and I am a psychology m…"
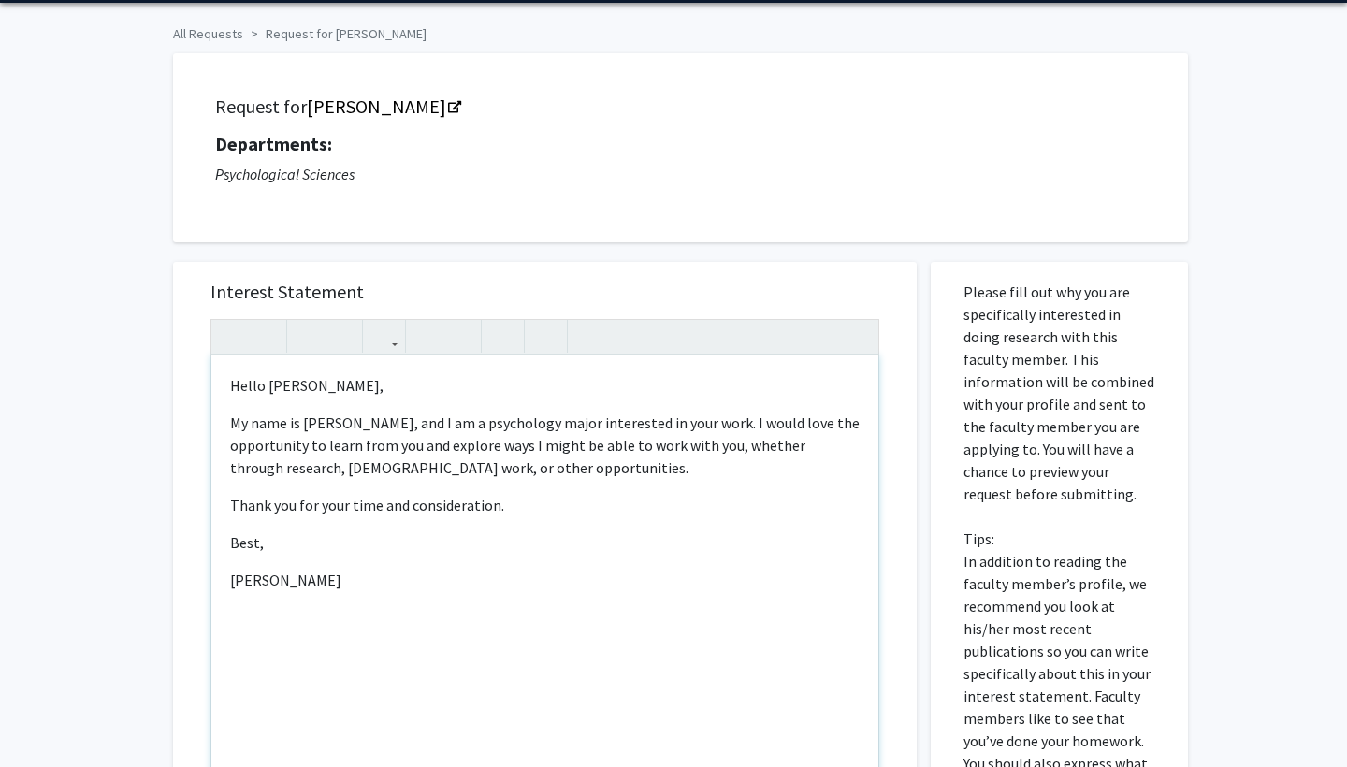
click at [420, 437] on p "My name is [PERSON_NAME], and I am a psychology major interested in your work. …" at bounding box center [545, 445] width 630 height 67
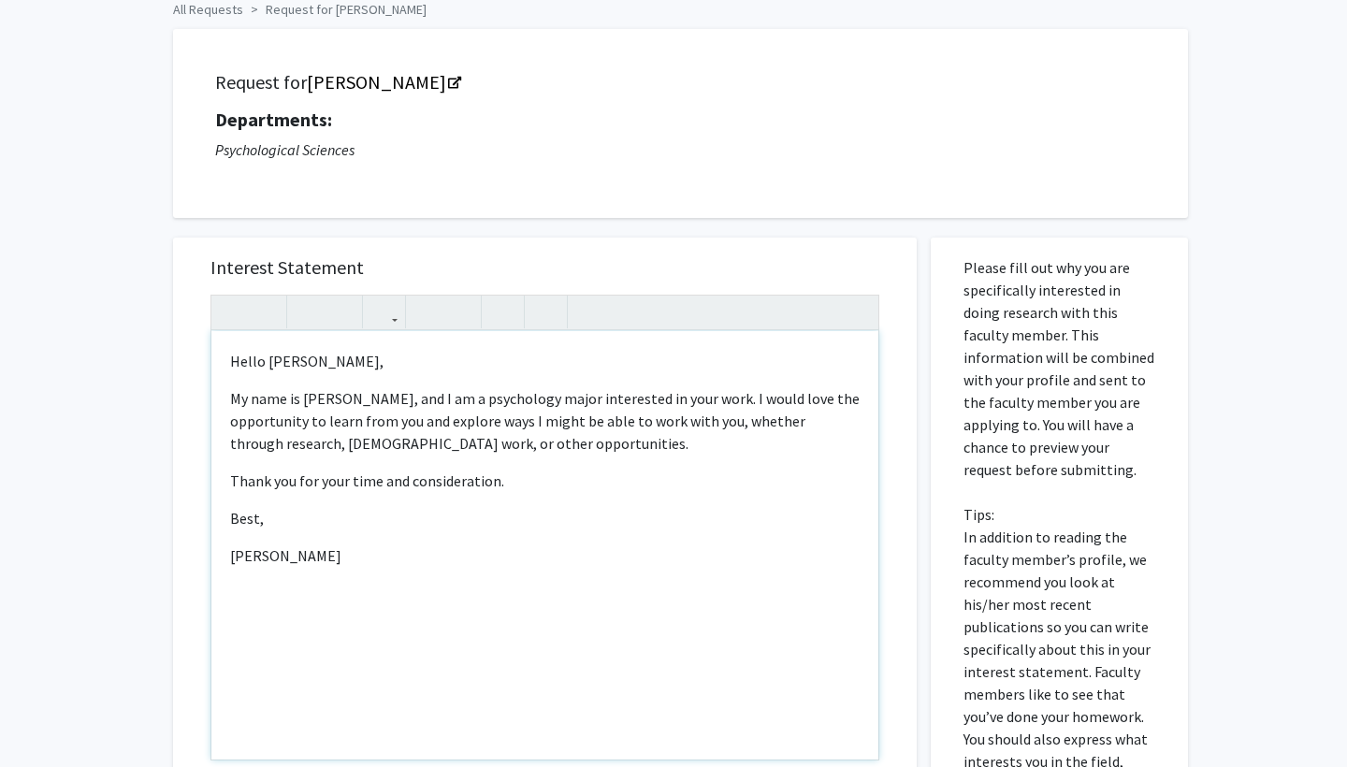
click at [617, 404] on p "My name is [PERSON_NAME], and I am a psychology major interested in your work. …" at bounding box center [545, 420] width 630 height 67
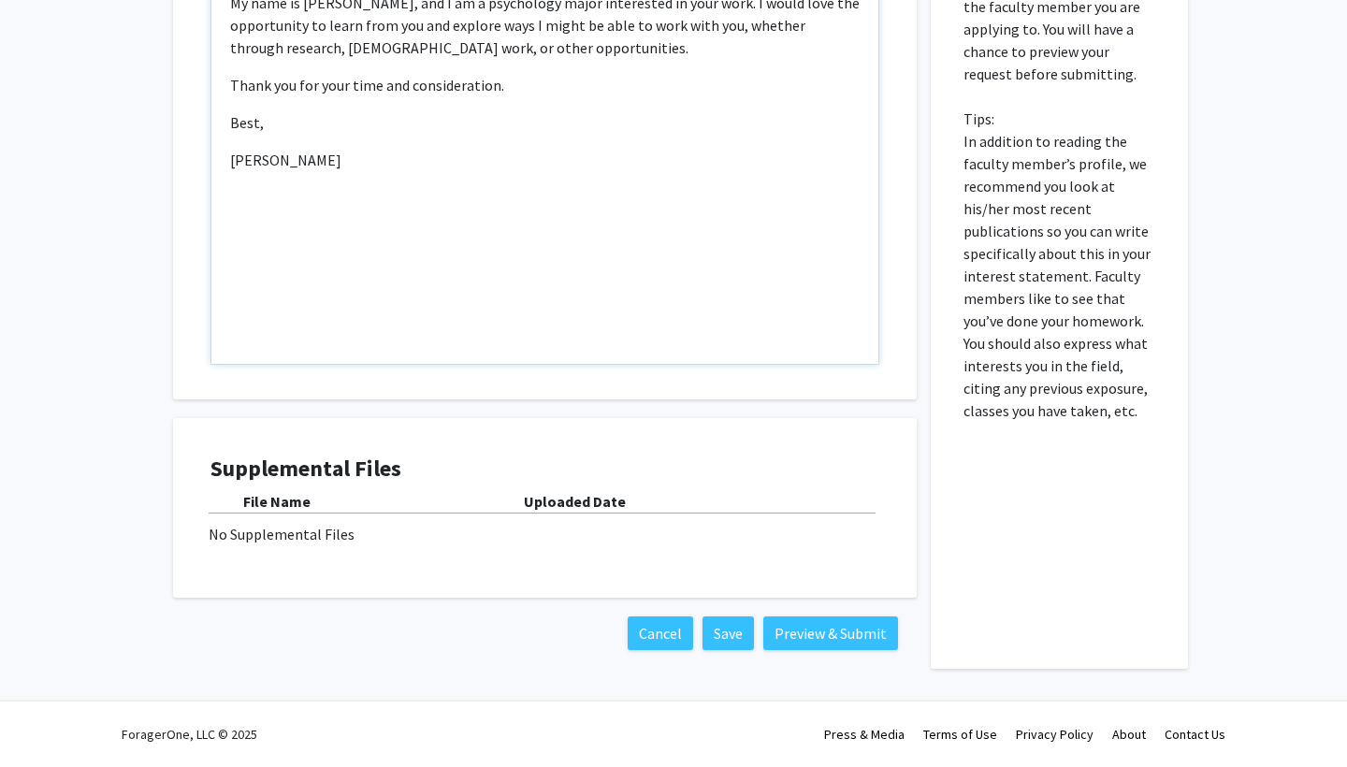
scroll to position [486, 0]
click at [798, 556] on div "Supplemental Files File Name Uploaded Date No Supplemental Files" at bounding box center [545, 508] width 669 height 105
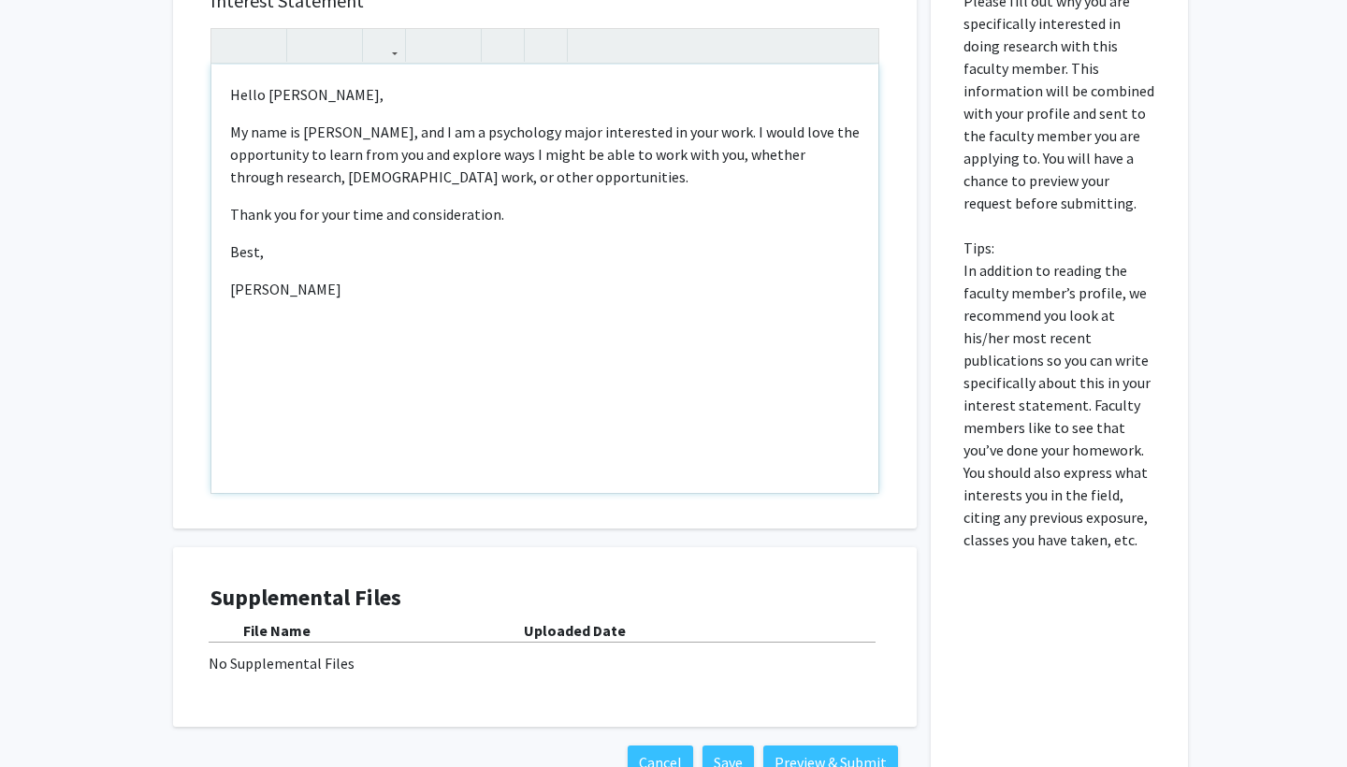
scroll to position [403, 0]
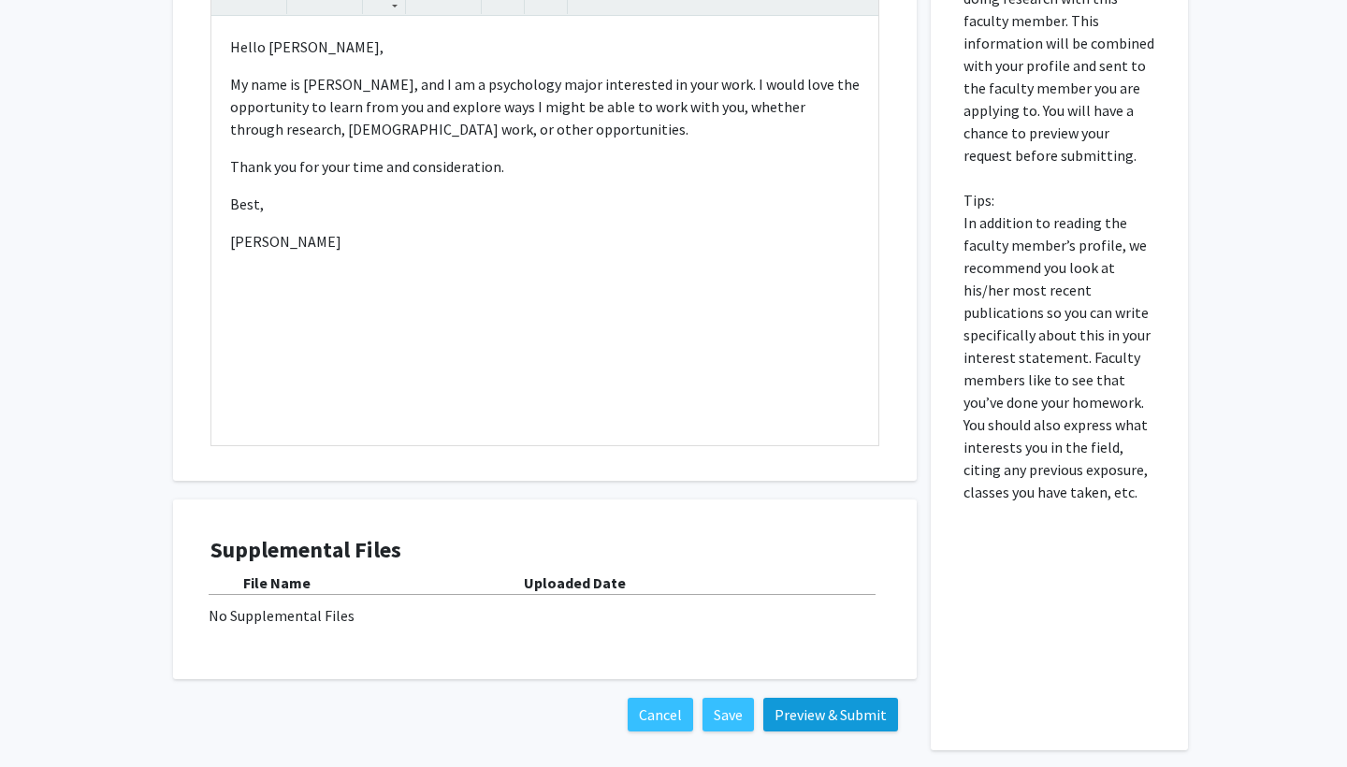
click at [819, 716] on button "Preview & Submit" at bounding box center [830, 715] width 135 height 34
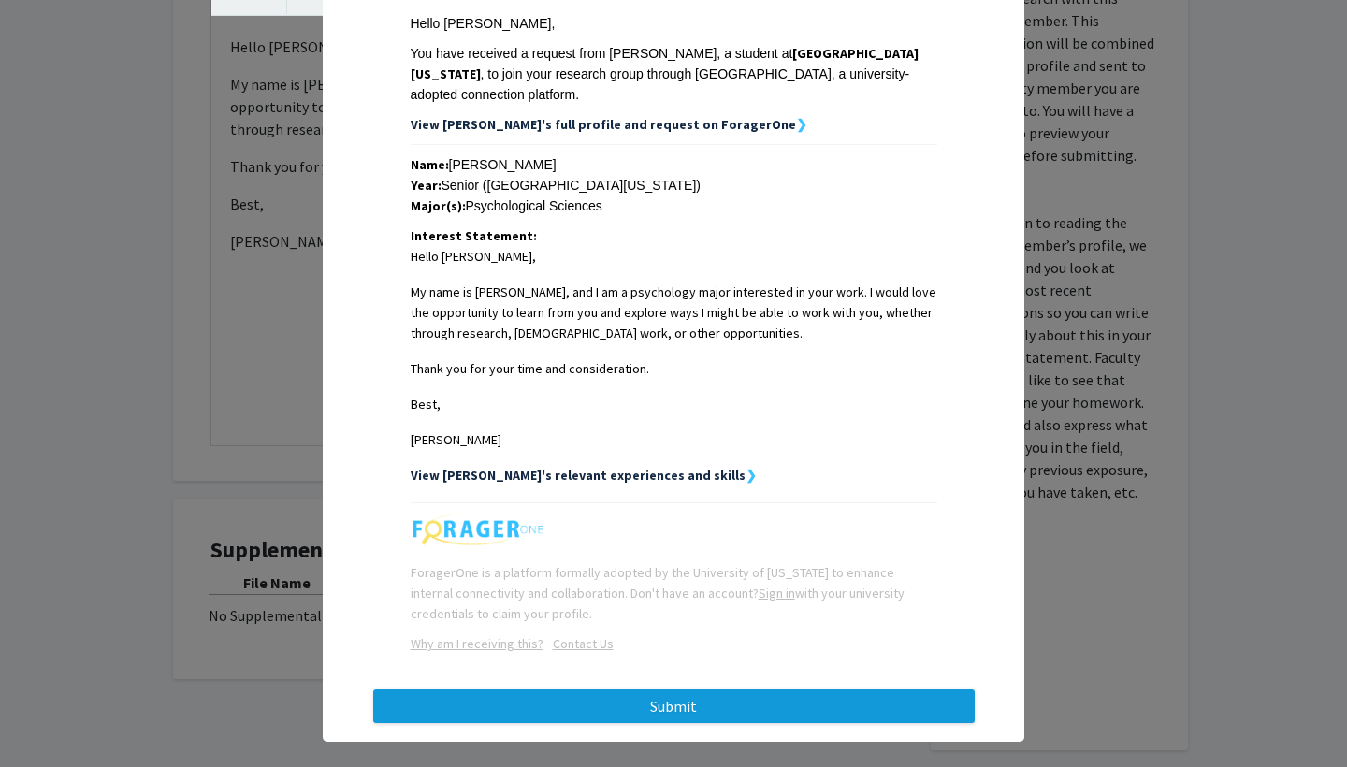
scroll to position [285, 0]
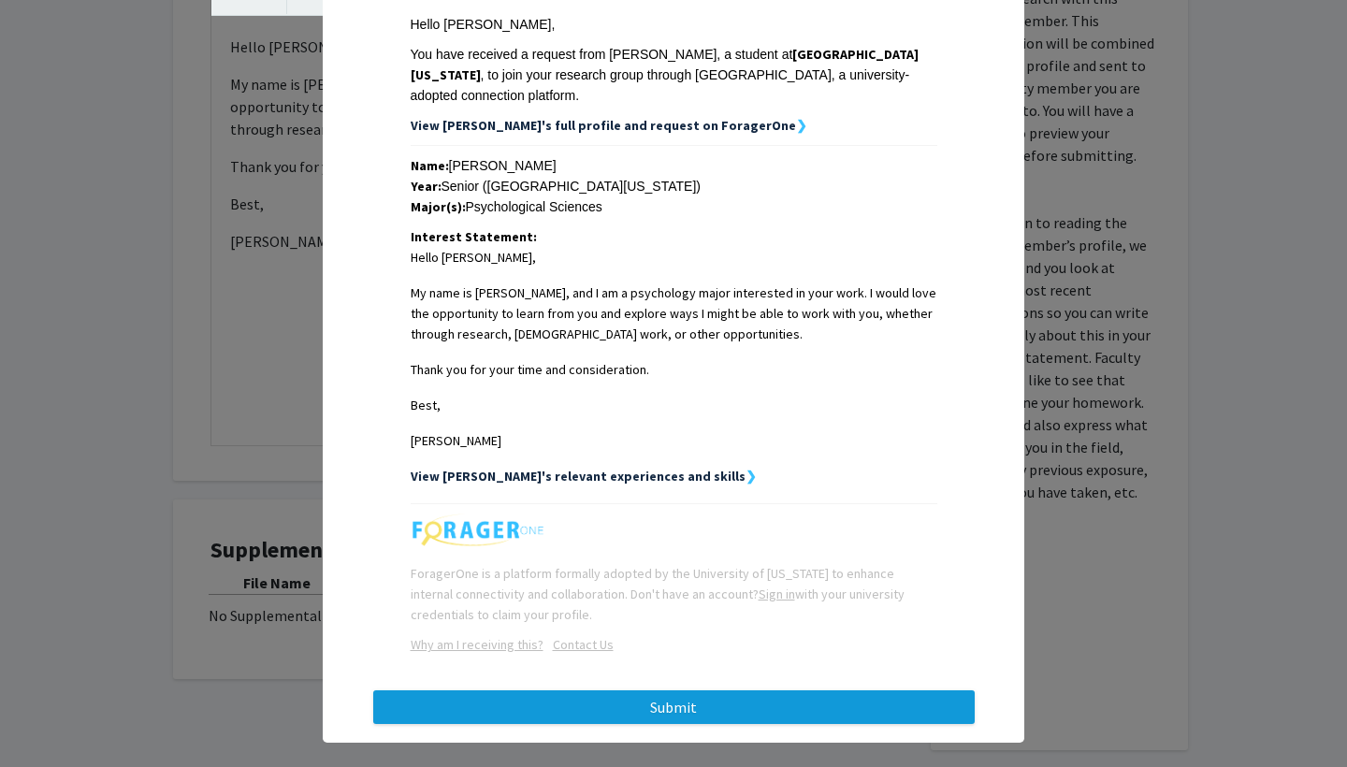
click at [818, 696] on button "Submit" at bounding box center [674, 707] width 602 height 34
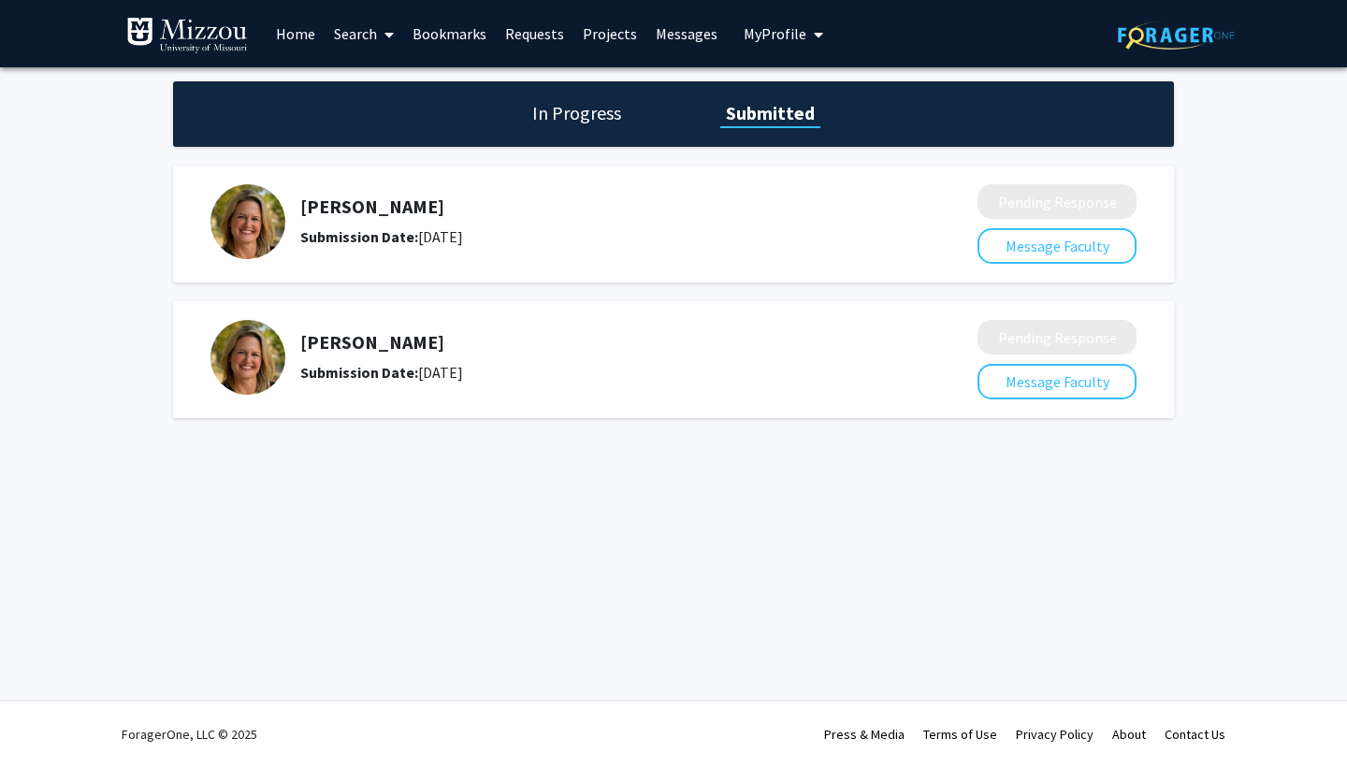
click at [516, 40] on link "Requests" at bounding box center [535, 33] width 78 height 65
click at [312, 37] on link "Home" at bounding box center [296, 33] width 58 height 65
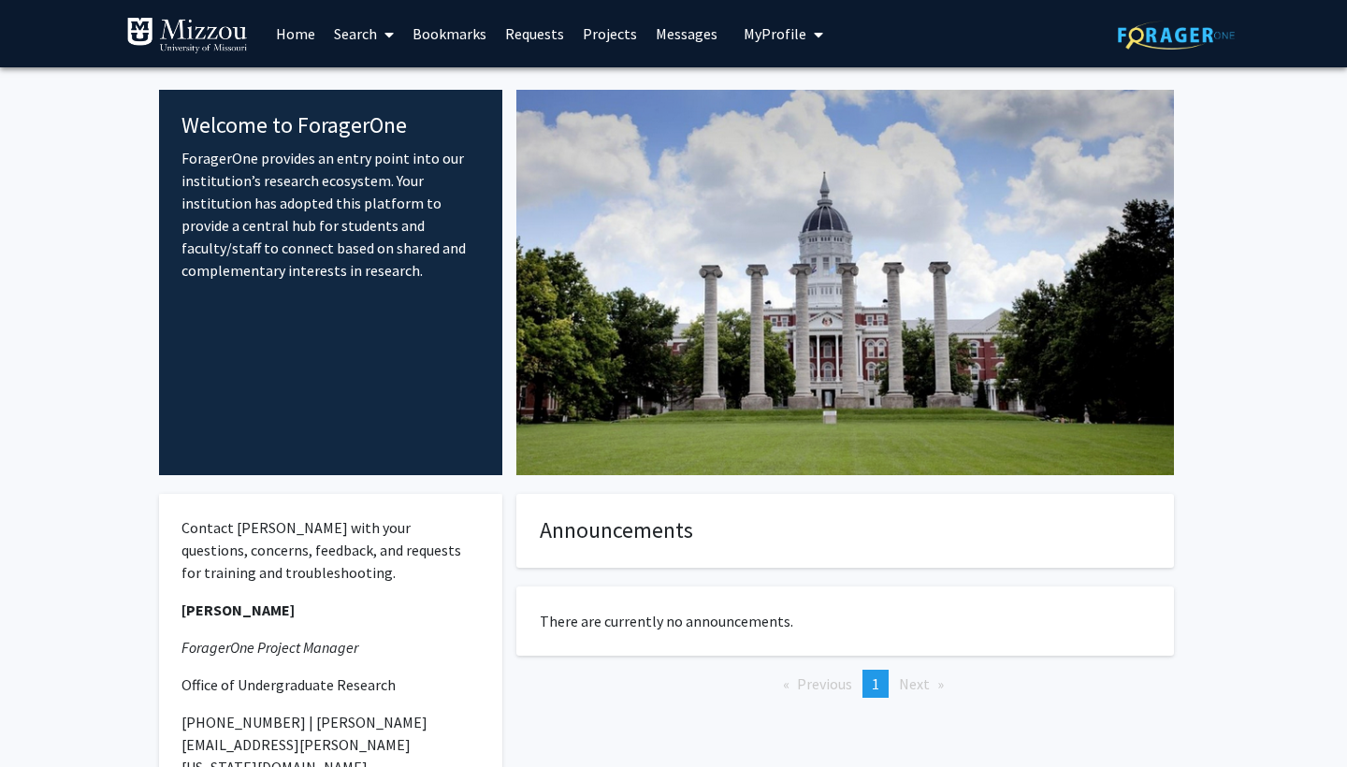
click at [785, 34] on span "My Profile" at bounding box center [775, 33] width 63 height 19
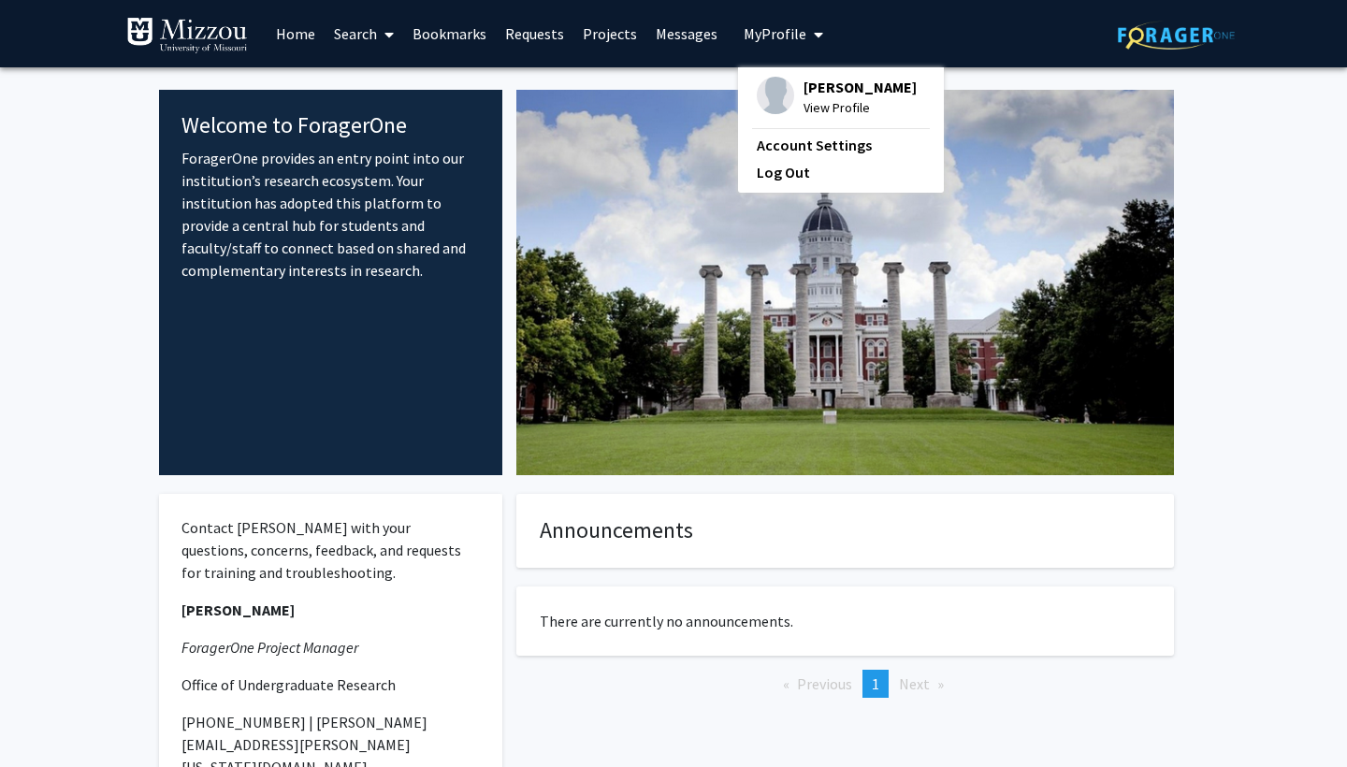
click at [766, 112] on img at bounding box center [775, 95] width 37 height 37
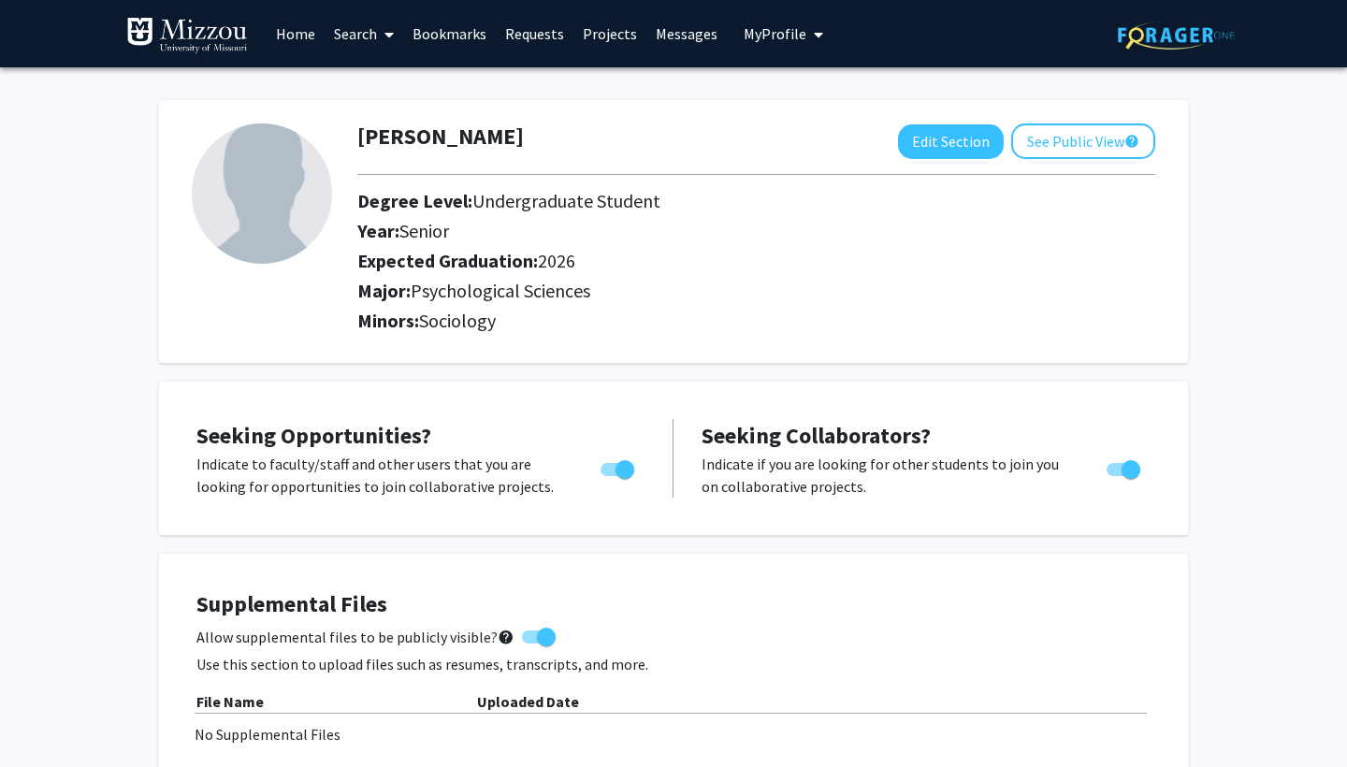
click at [683, 45] on link "Messages" at bounding box center [686, 33] width 80 height 65
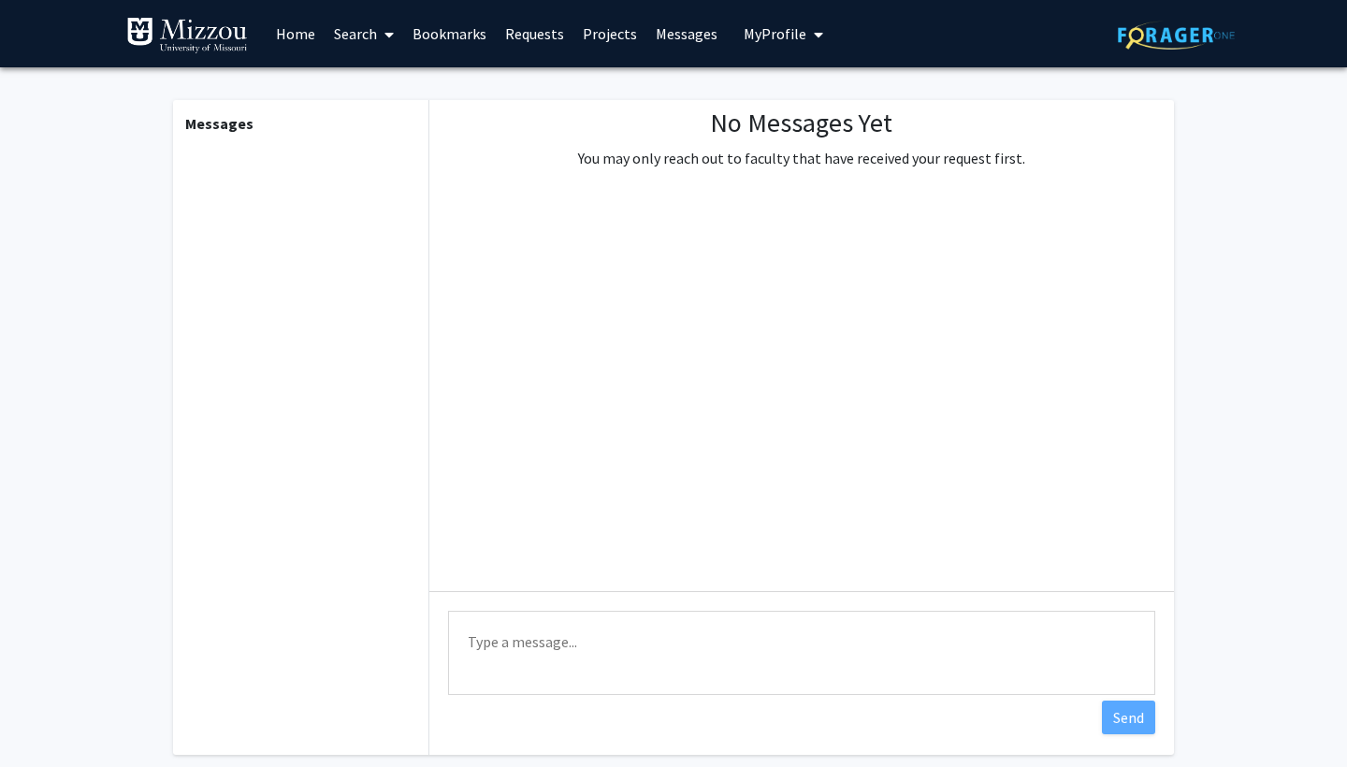
click at [600, 36] on link "Projects" at bounding box center [610, 33] width 73 height 65
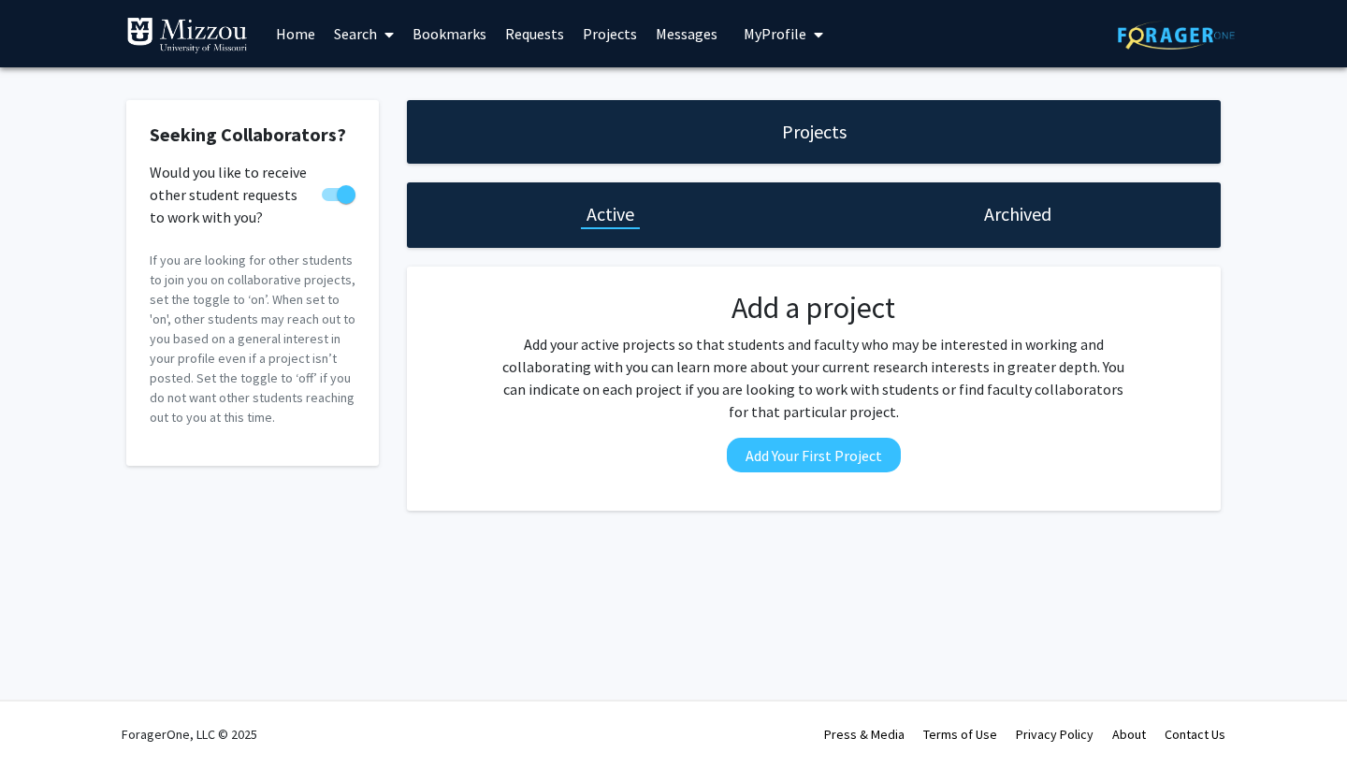
click at [547, 35] on link "Requests" at bounding box center [535, 33] width 78 height 65
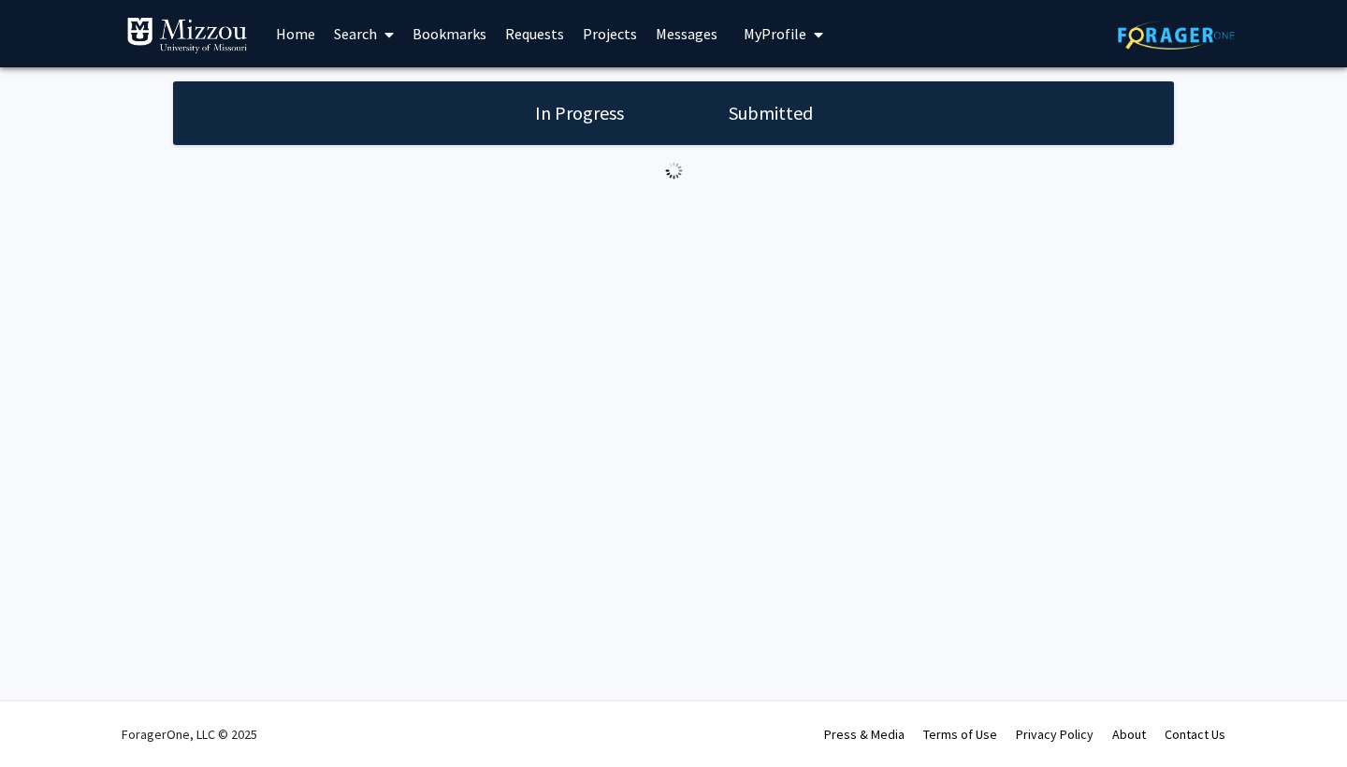
click at [617, 31] on link "Projects" at bounding box center [610, 33] width 73 height 65
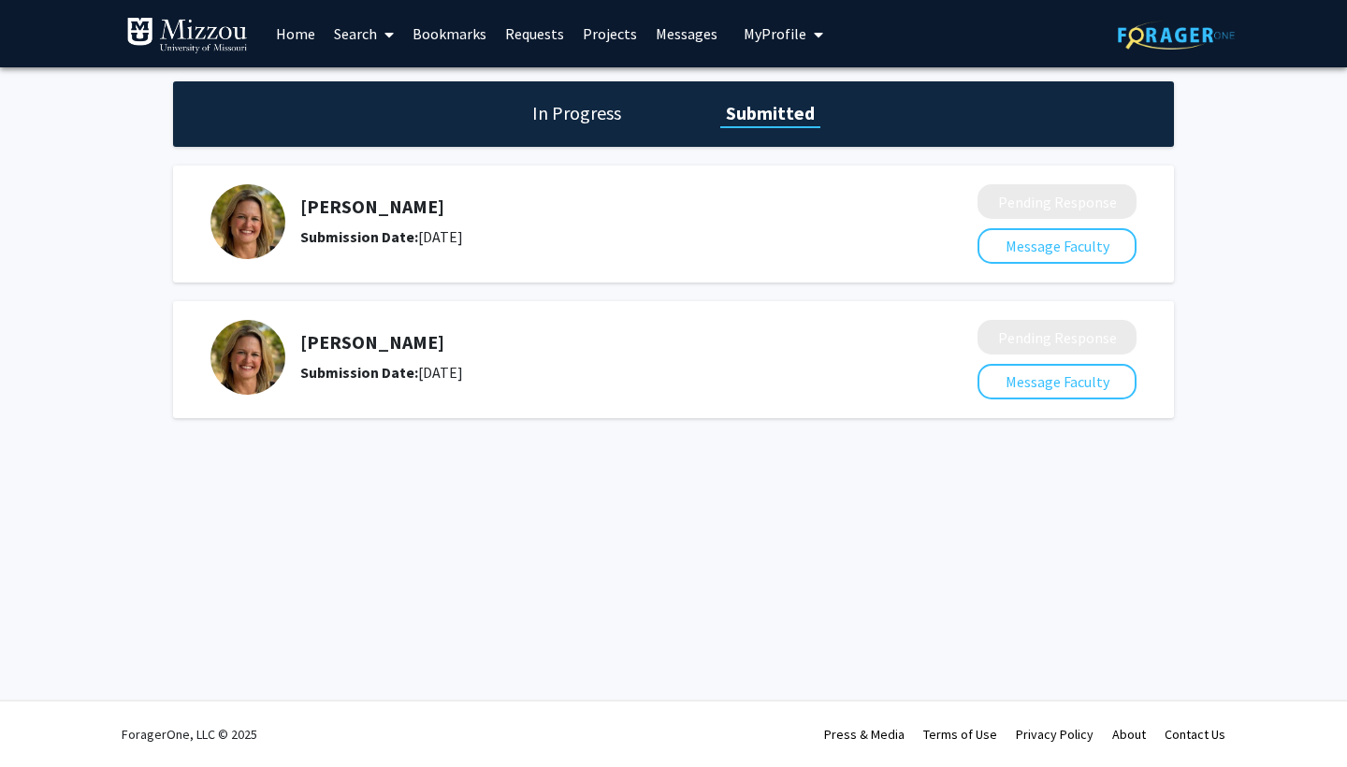
click at [237, 211] on img at bounding box center [248, 221] width 75 height 75
click at [385, 218] on h5 "[PERSON_NAME]" at bounding box center [589, 207] width 578 height 22
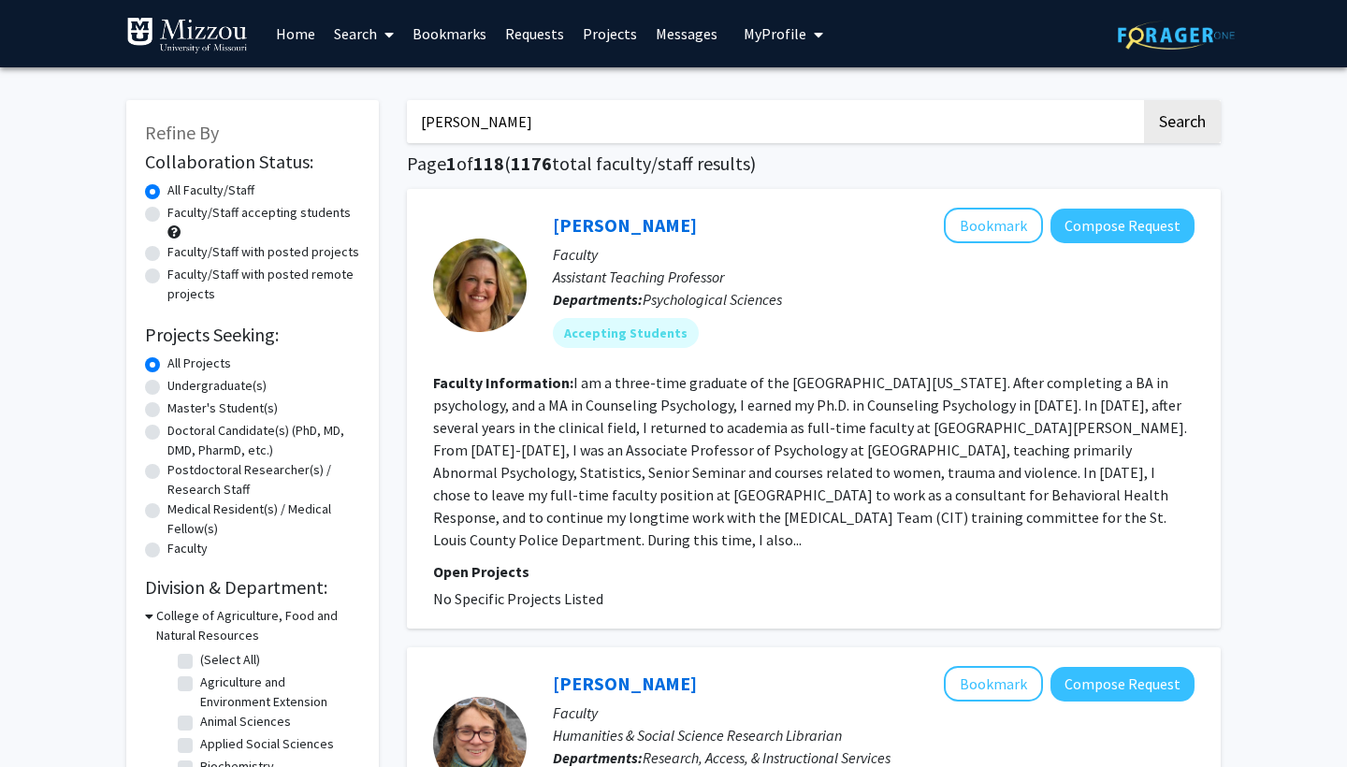
click at [490, 298] on div at bounding box center [480, 286] width 94 height 94
click at [632, 231] on link "[PERSON_NAME]" at bounding box center [625, 224] width 144 height 23
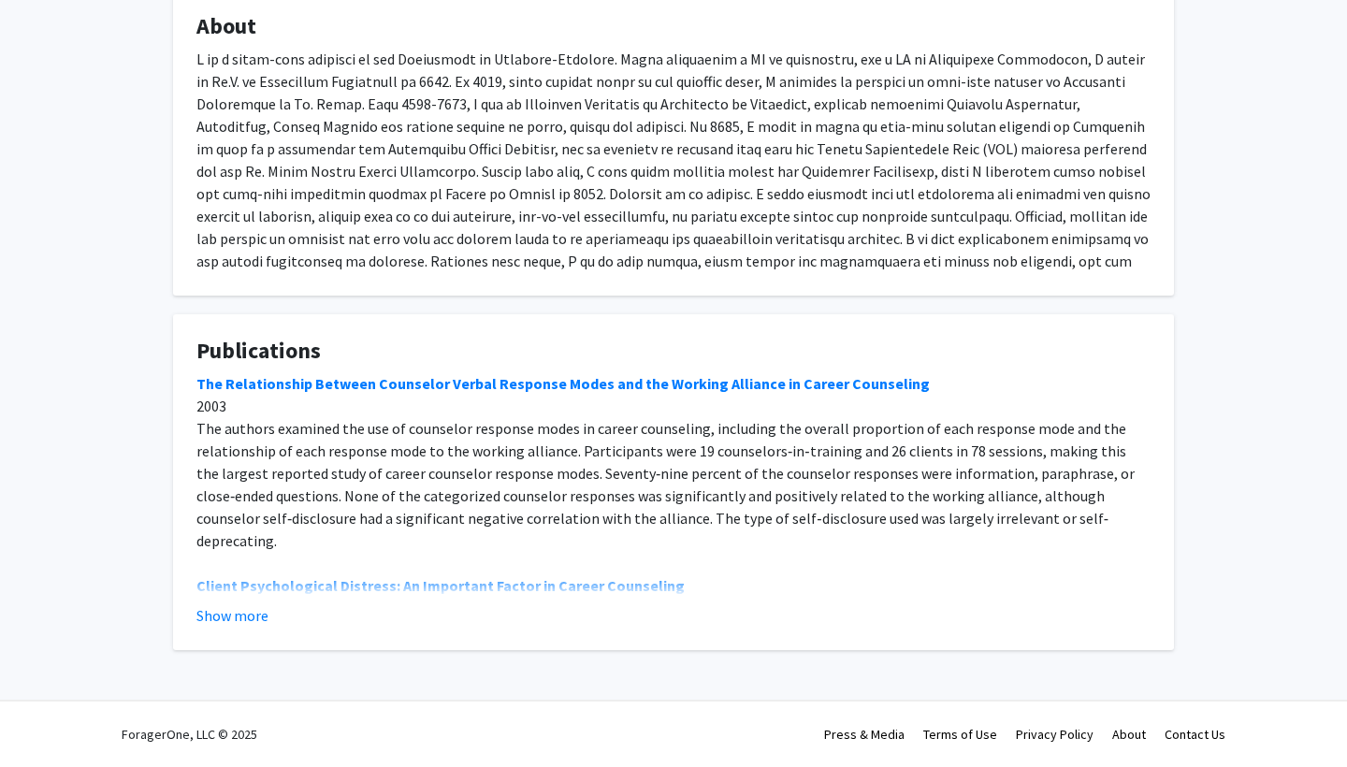
scroll to position [373, 0]
click at [229, 608] on button "Show more" at bounding box center [232, 615] width 72 height 22
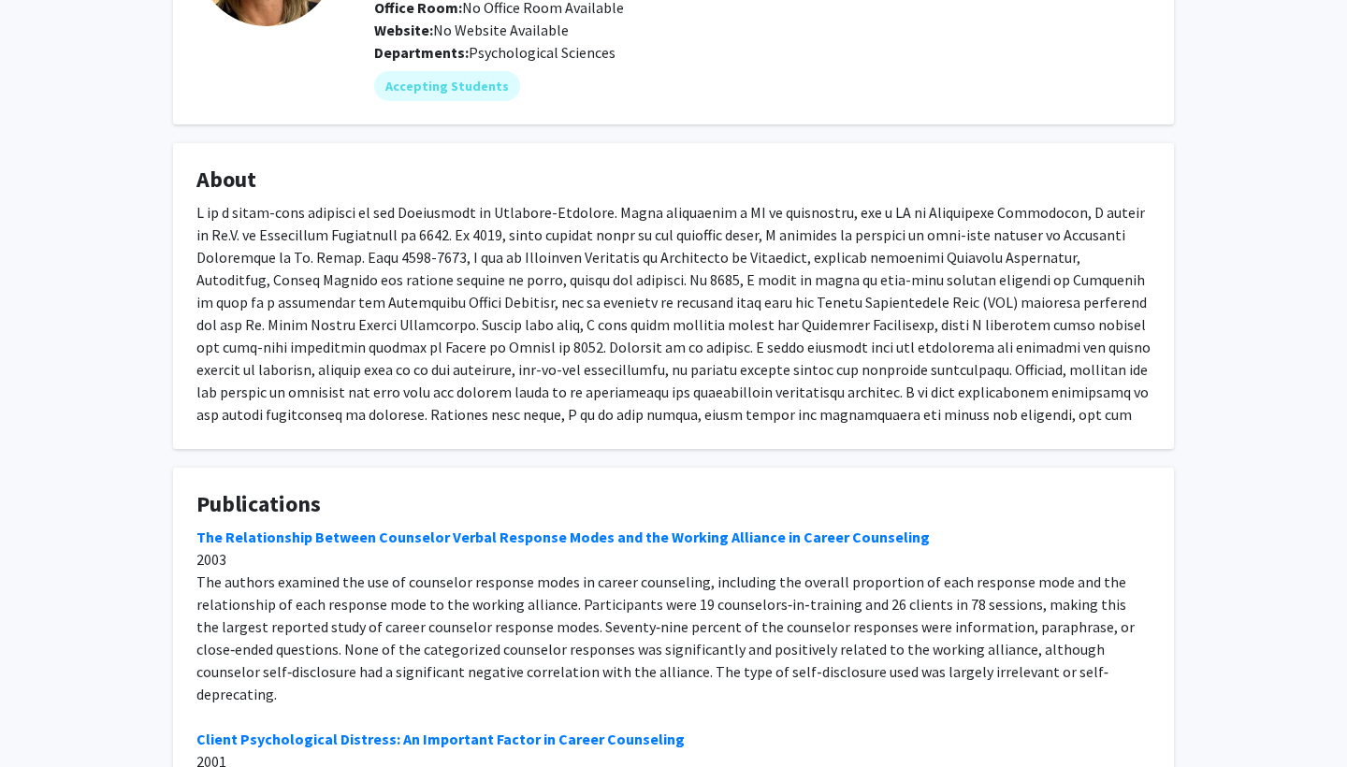
scroll to position [221, 0]
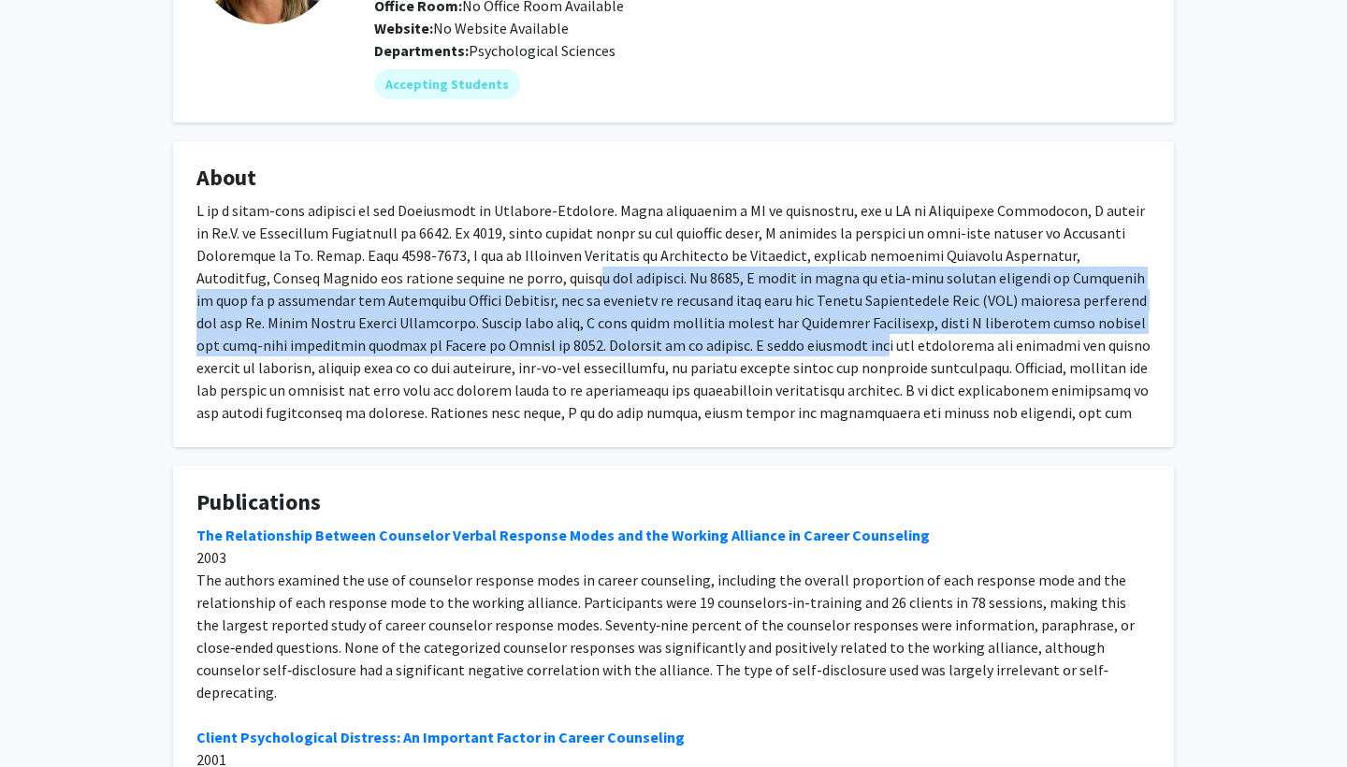
drag, startPoint x: 630, startPoint y: 344, endPoint x: 426, endPoint y: 271, distance: 216.6
click at [426, 270] on div at bounding box center [673, 322] width 954 height 247
click at [426, 271] on div at bounding box center [673, 322] width 954 height 247
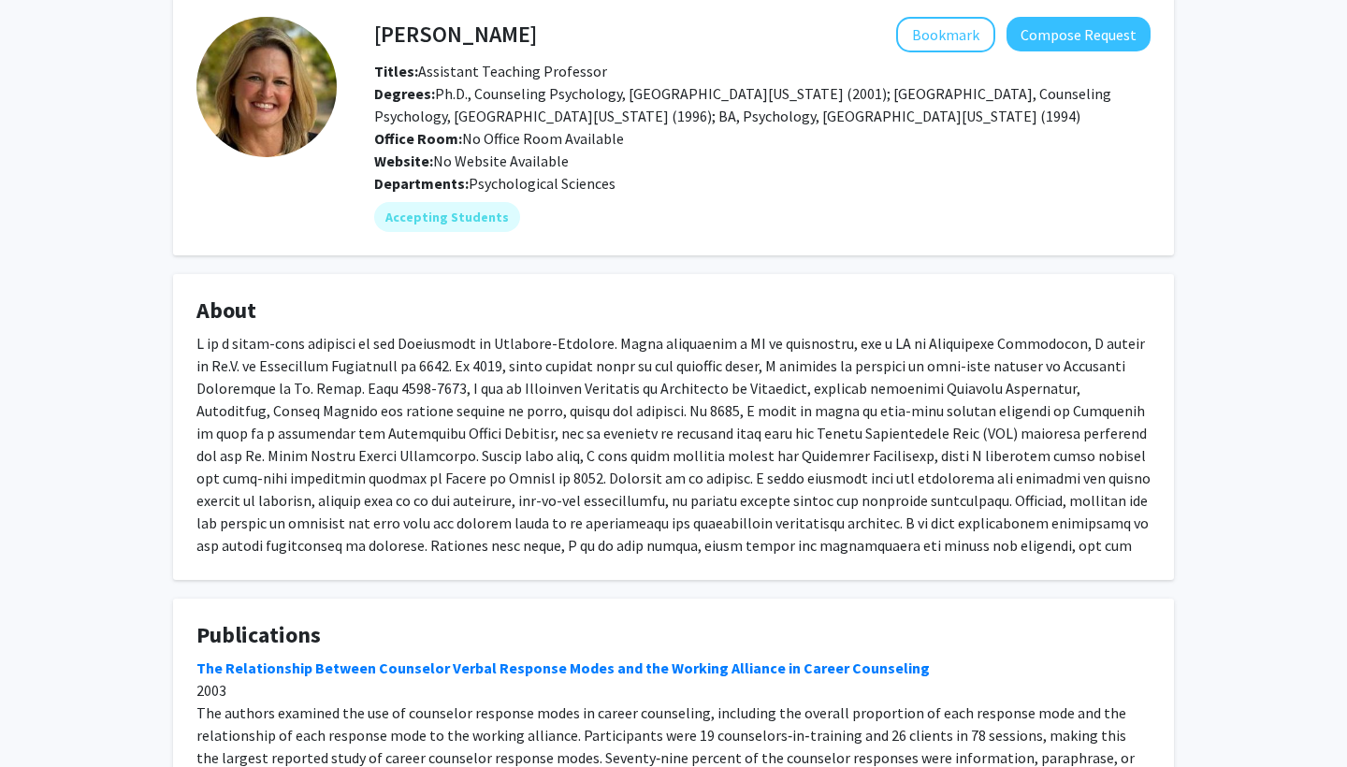
scroll to position [39, 0]
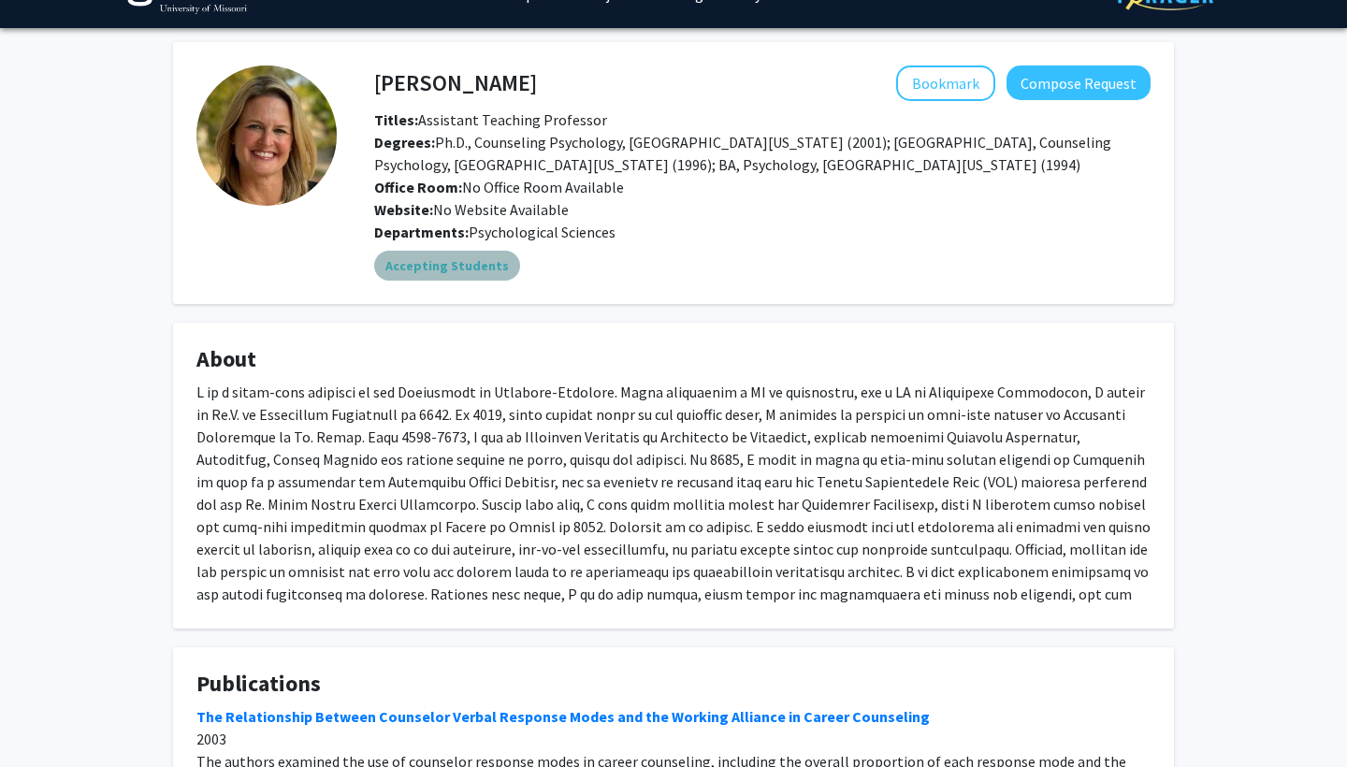
click at [466, 269] on mat-chip "Accepting Students" at bounding box center [447, 266] width 146 height 30
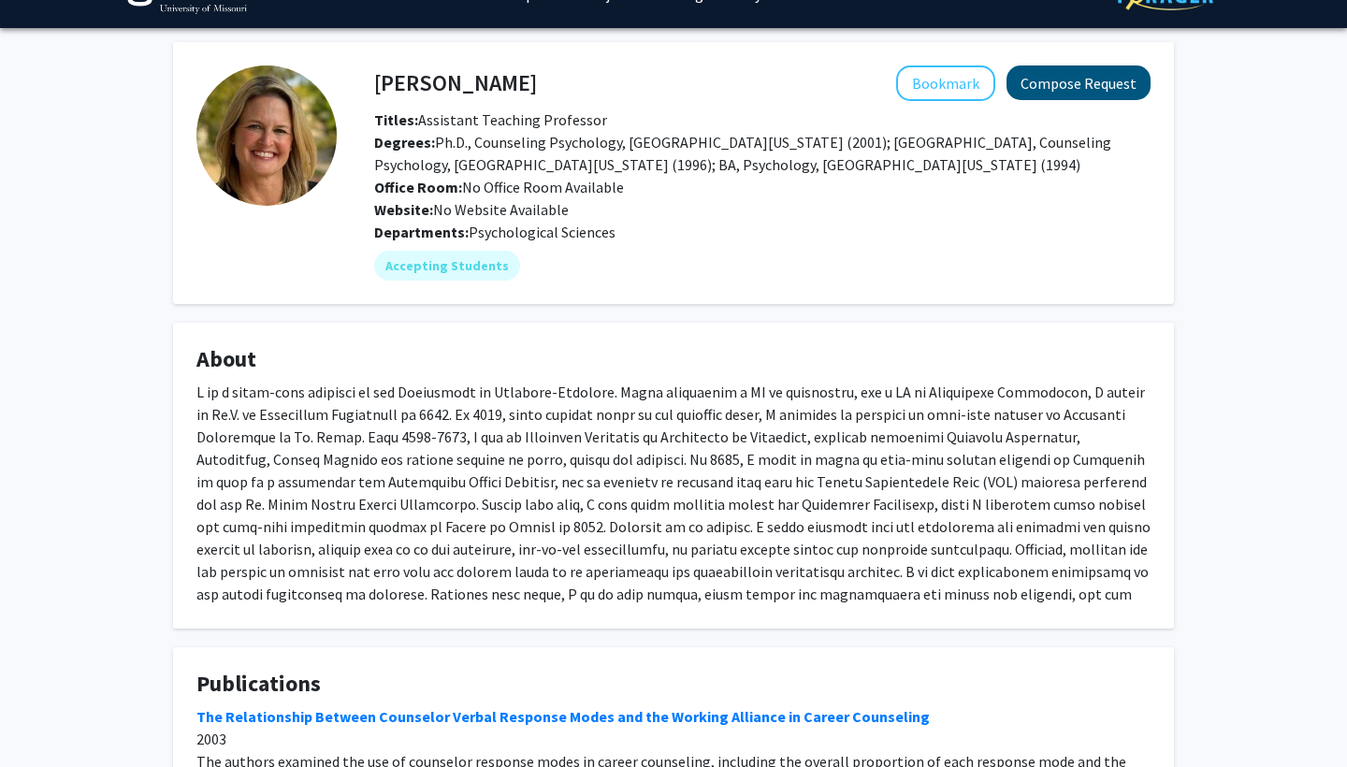
click at [1057, 97] on button "Compose Request" at bounding box center [1079, 82] width 144 height 35
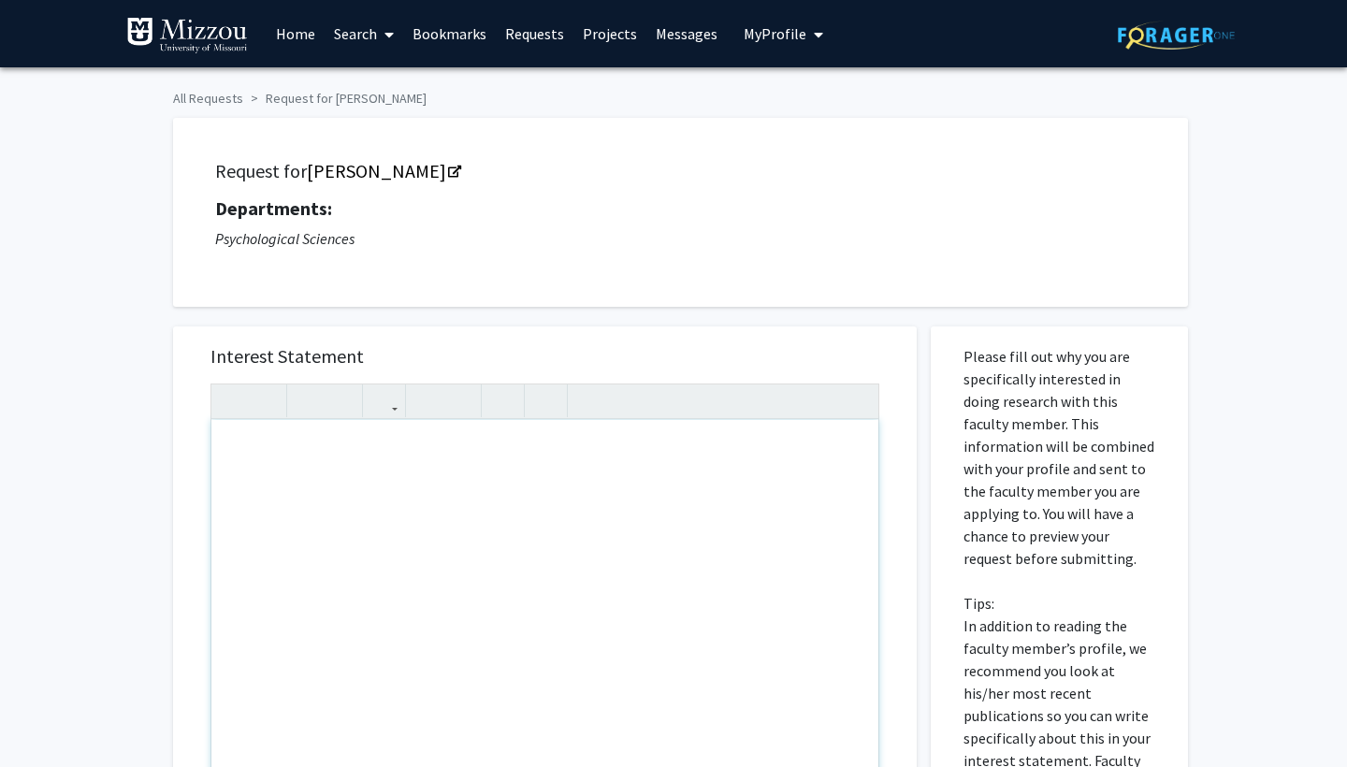
click at [450, 524] on div "Note to users with screen readers: Please press Alt+0 or Option+0 to deactivate…" at bounding box center [544, 634] width 667 height 428
paste div "Note to users with screen readers: Please press Alt+0 or Option+0 to deactivate…"
type textarea "<p>Hello [PERSON_NAME],</p><p>I realized I forgot to mention in my last message…"
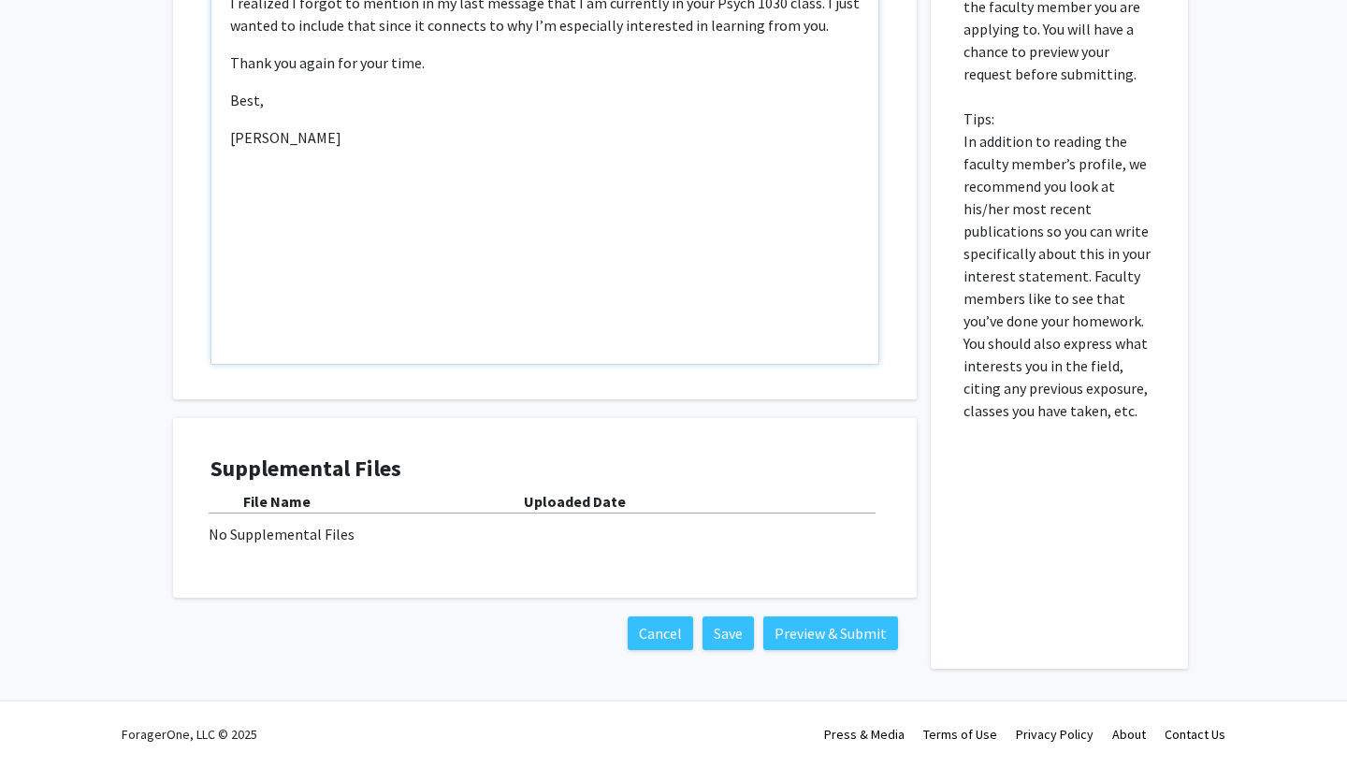
scroll to position [486, 0]
click at [810, 626] on button "Preview & Submit" at bounding box center [830, 634] width 135 height 34
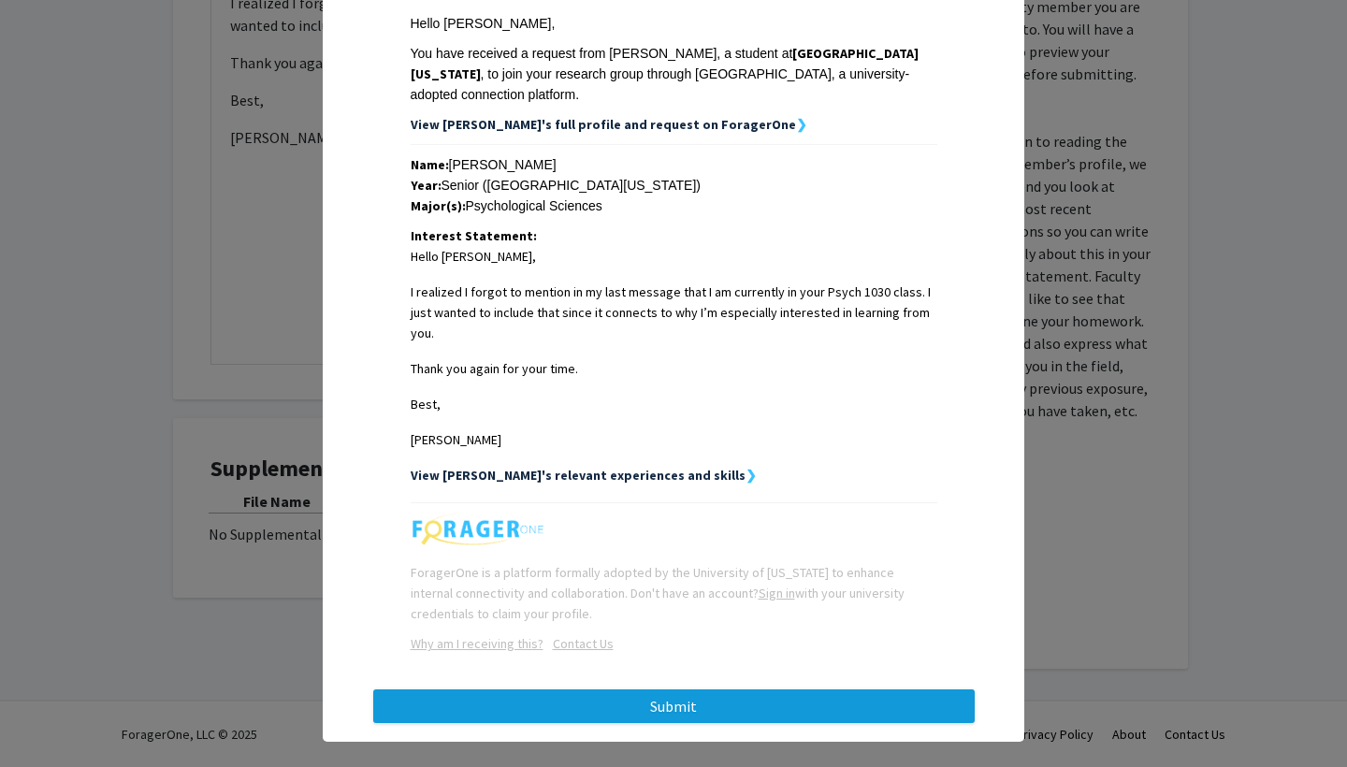
scroll to position [285, 0]
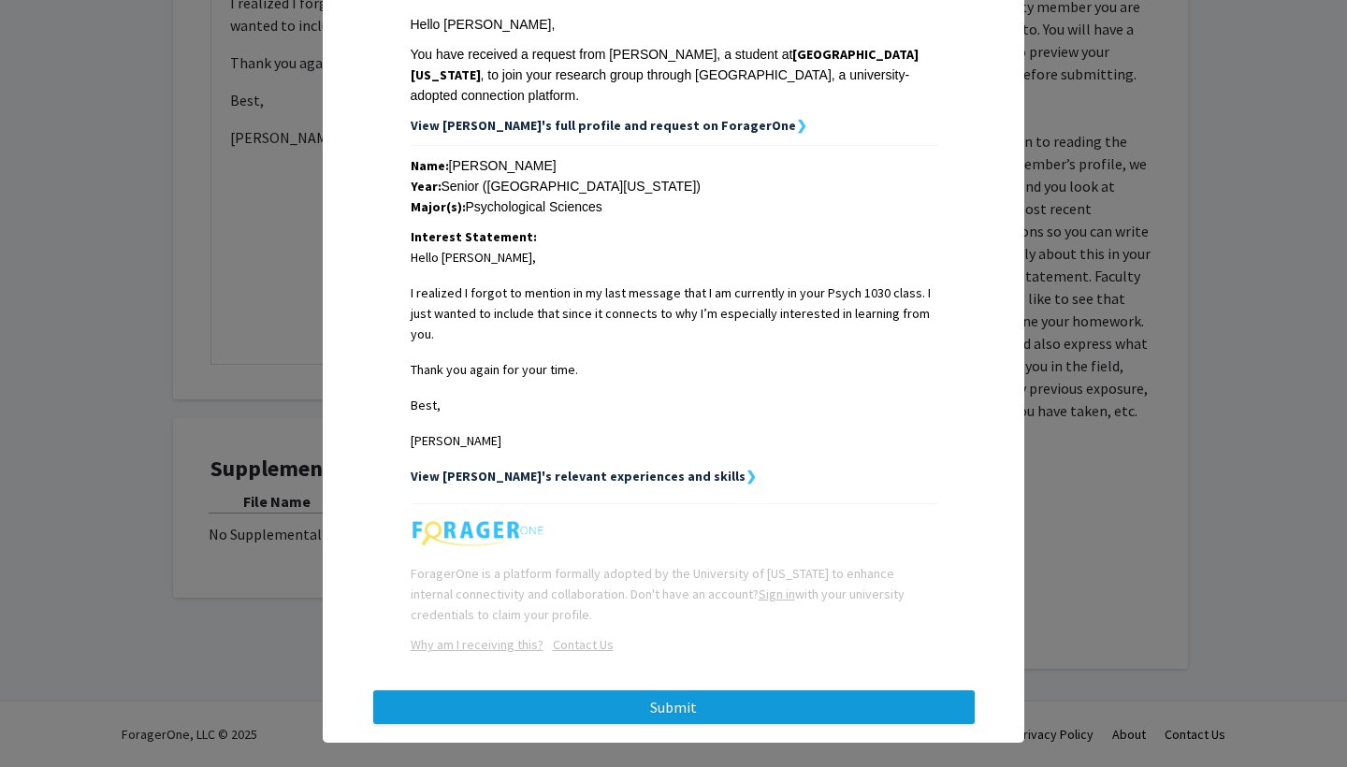
click at [837, 690] on button "Submit" at bounding box center [674, 707] width 602 height 34
